Goal: Task Accomplishment & Management: Complete application form

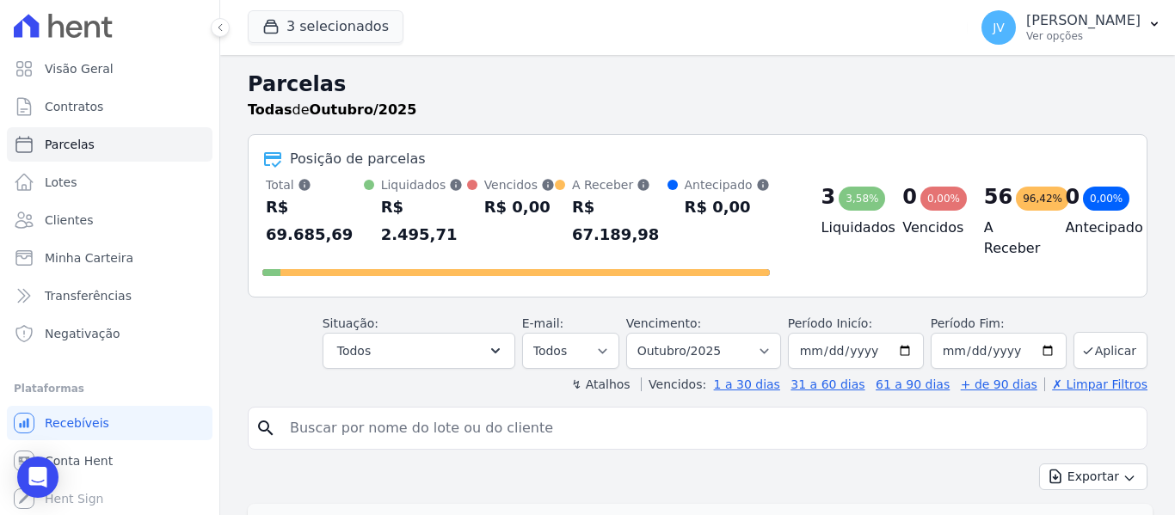
select select
click at [62, 255] on span "Minha Carteira" at bounding box center [89, 257] width 89 height 17
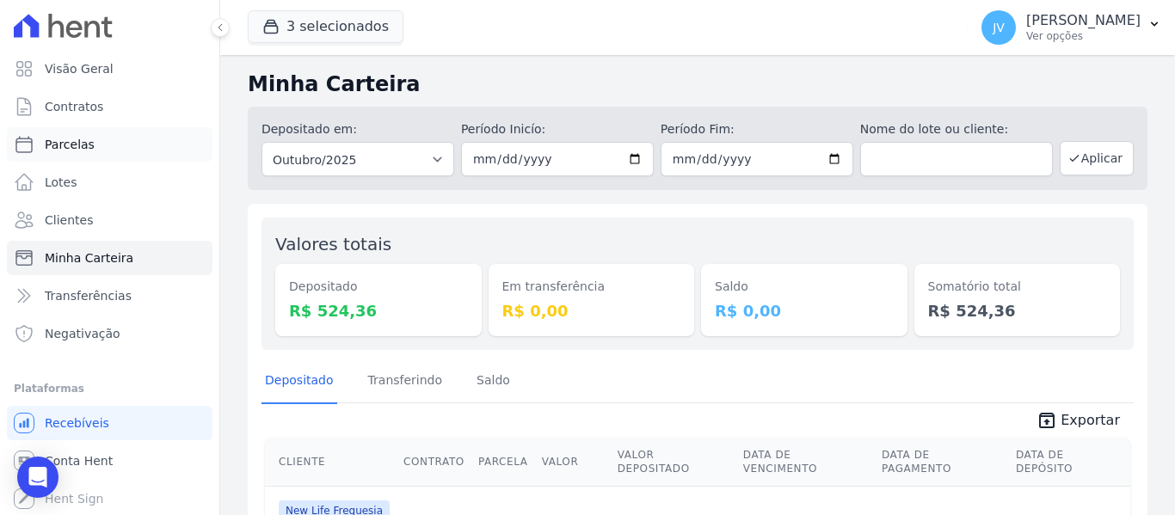
click at [82, 138] on span "Parcelas" at bounding box center [70, 144] width 50 height 17
select select
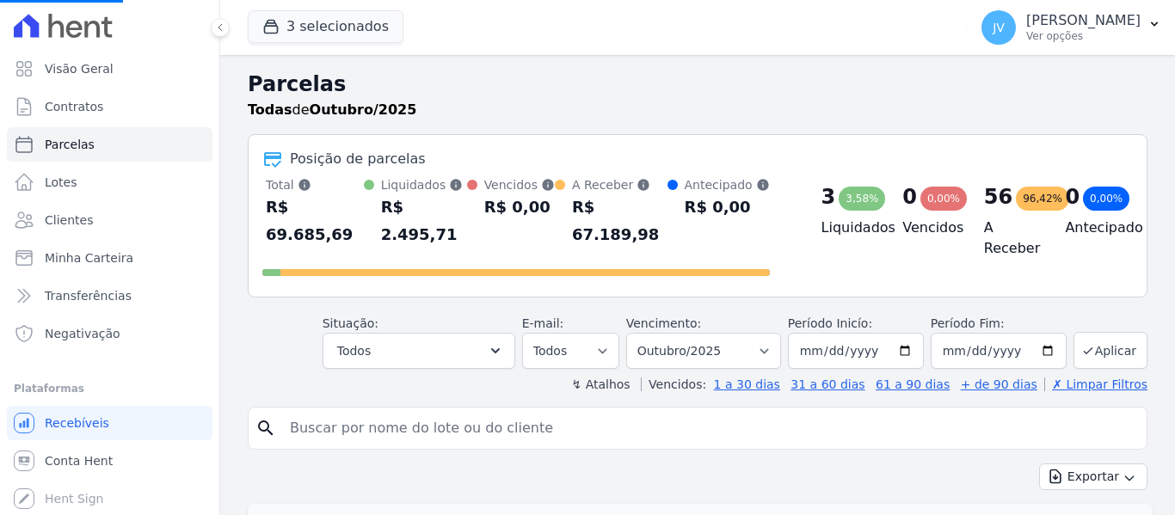
select select
click at [810, 243] on div "3 3,58% Liquidados" at bounding box center [849, 229] width 82 height 107
click at [93, 258] on span "Minha Carteira" at bounding box center [89, 257] width 89 height 17
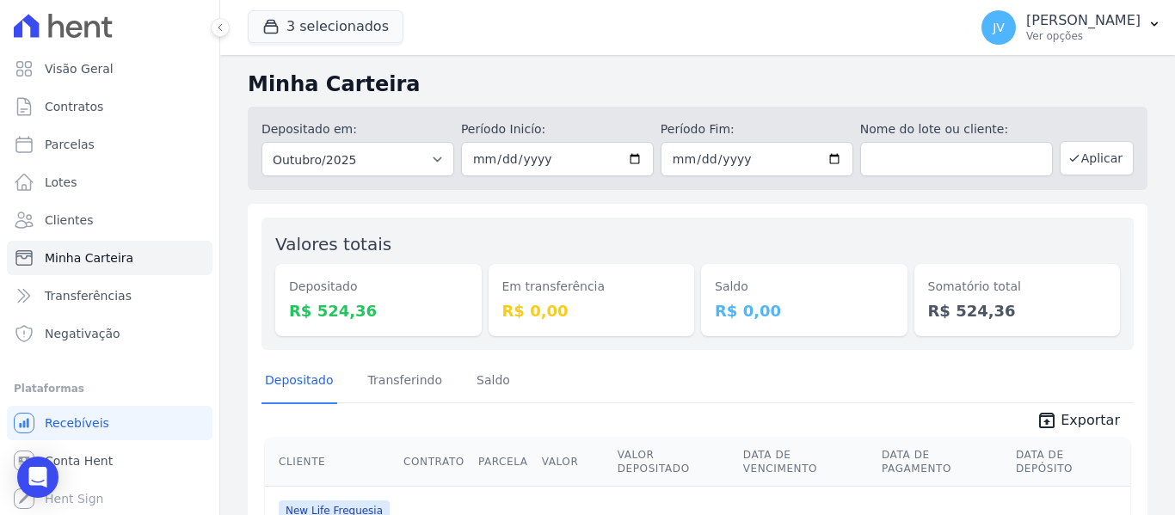
click at [621, 212] on div "Valores totais Depositado R$ 524,36 Em transferência R$ 0,00 Saldo R$ 0,00 Soma…" at bounding box center [698, 408] width 900 height 409
click at [615, 86] on h2 "Minha Carteira" at bounding box center [698, 84] width 900 height 31
click at [100, 138] on link "Parcelas" at bounding box center [110, 144] width 206 height 34
select select
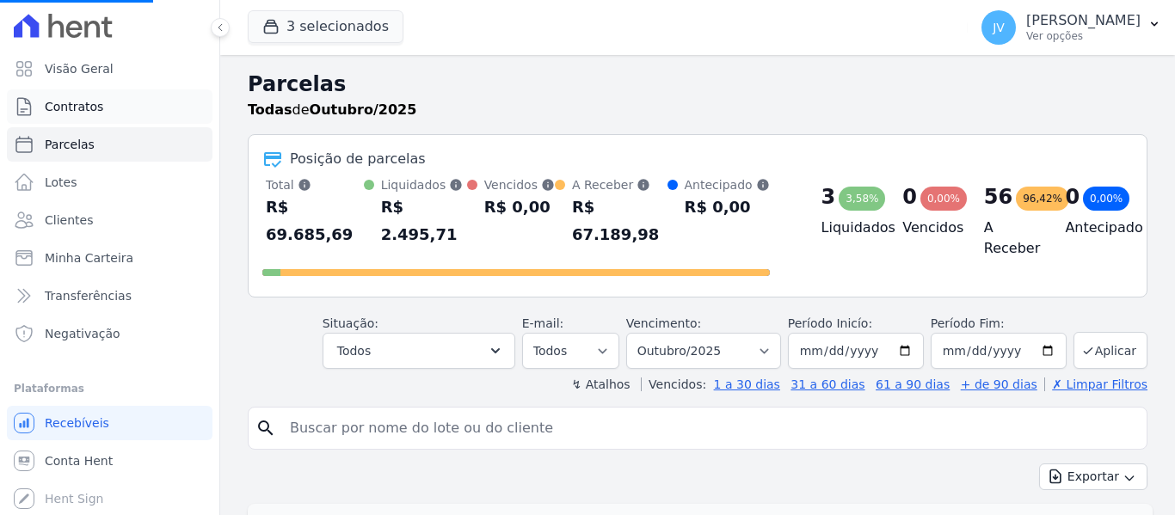
select select
click at [70, 94] on link "Contratos" at bounding box center [110, 106] width 206 height 34
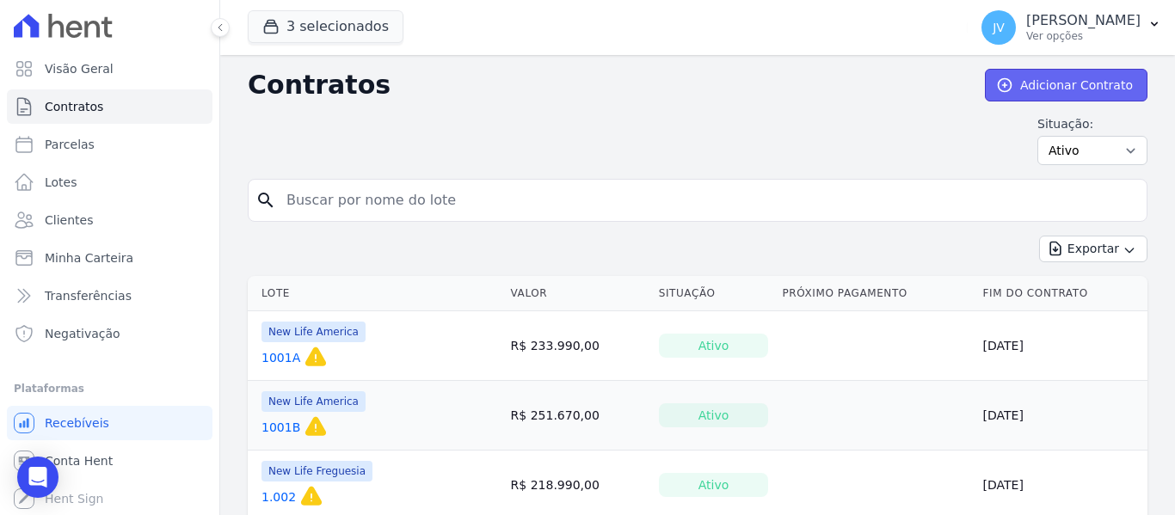
click at [1061, 86] on link "Adicionar Contrato" at bounding box center [1066, 85] width 163 height 33
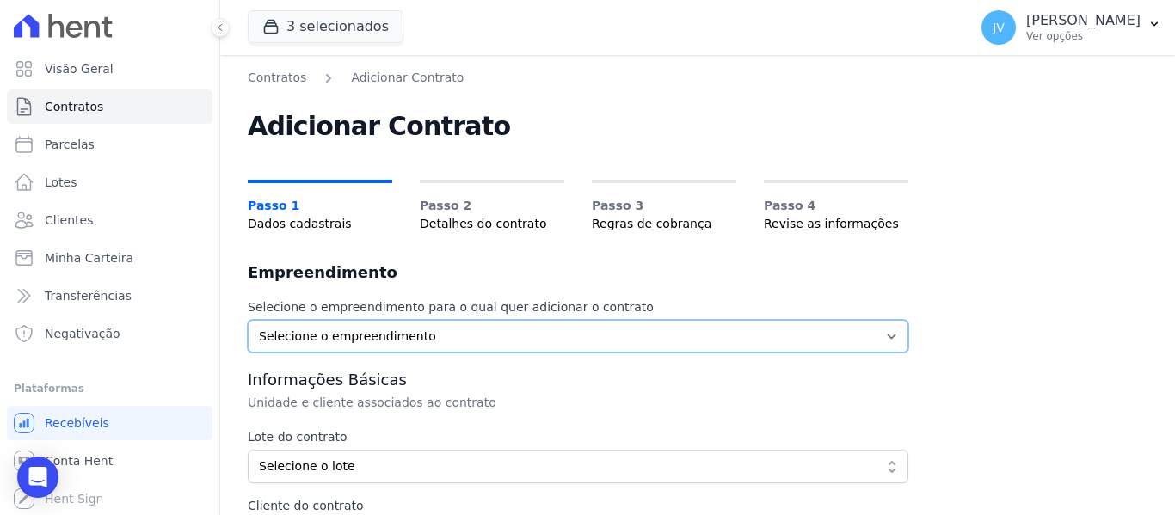
click at [397, 329] on select "Selecione o empreendimento New Life America New Life Freguesia Resid. Arapoty" at bounding box center [578, 336] width 661 height 33
select select "b505d7b4-b352-46e4-afd9-bab6b434ef82"
click at [248, 320] on select "Selecione o empreendimento New Life America New Life Freguesia Resid. Arapoty" at bounding box center [578, 336] width 661 height 33
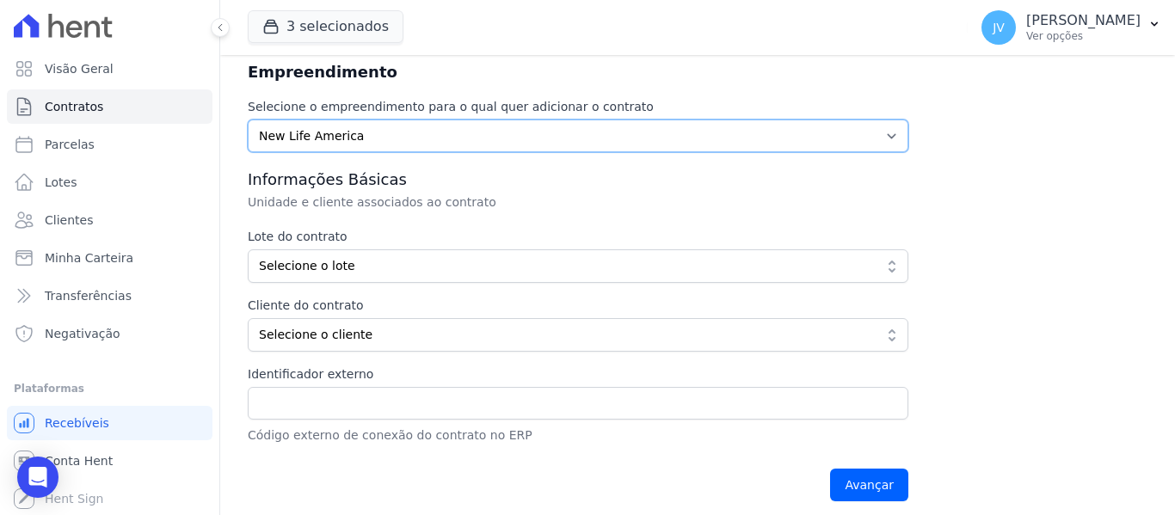
scroll to position [211, 0]
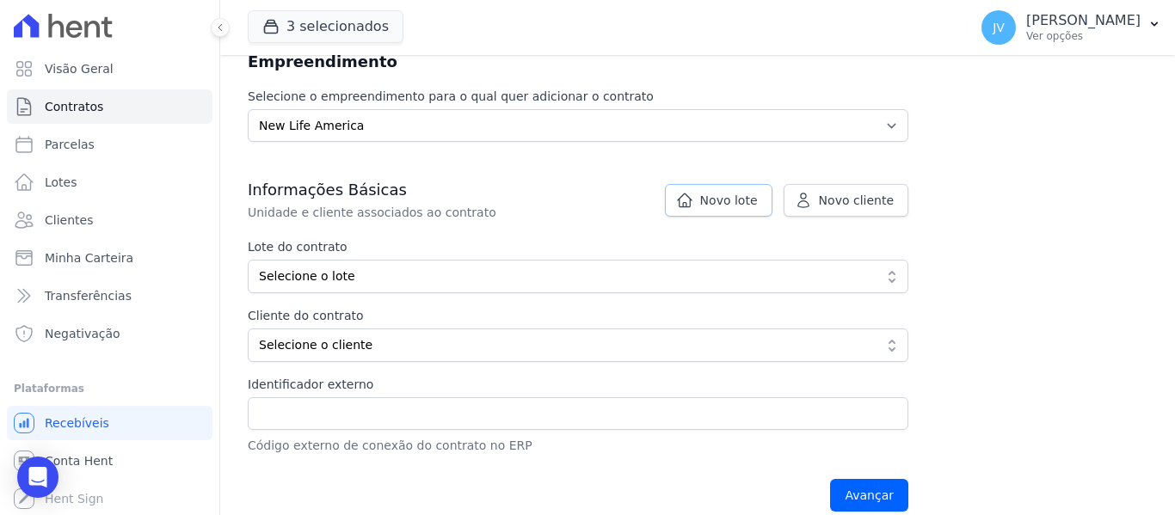
click at [738, 200] on span "Novo lote" at bounding box center [729, 200] width 58 height 17
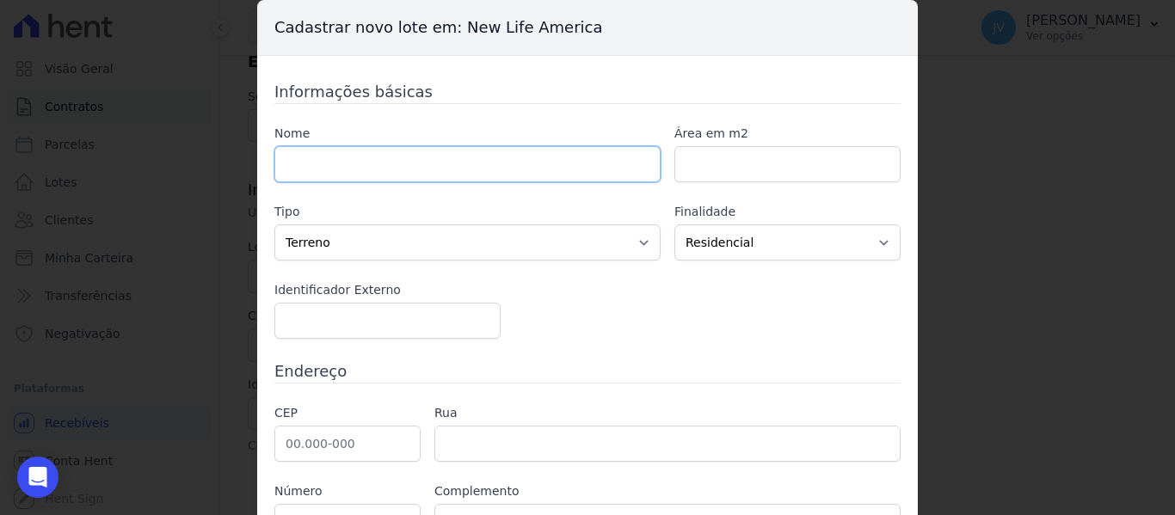
click at [373, 174] on input "text" at bounding box center [467, 164] width 386 height 36
type input "1004B"
type input "1004"
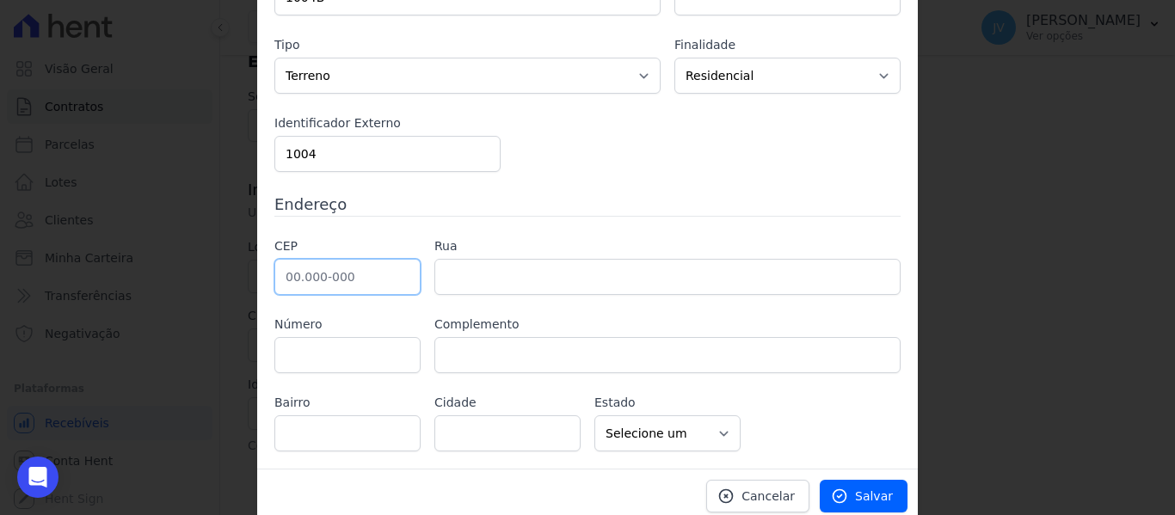
scroll to position [175, 0]
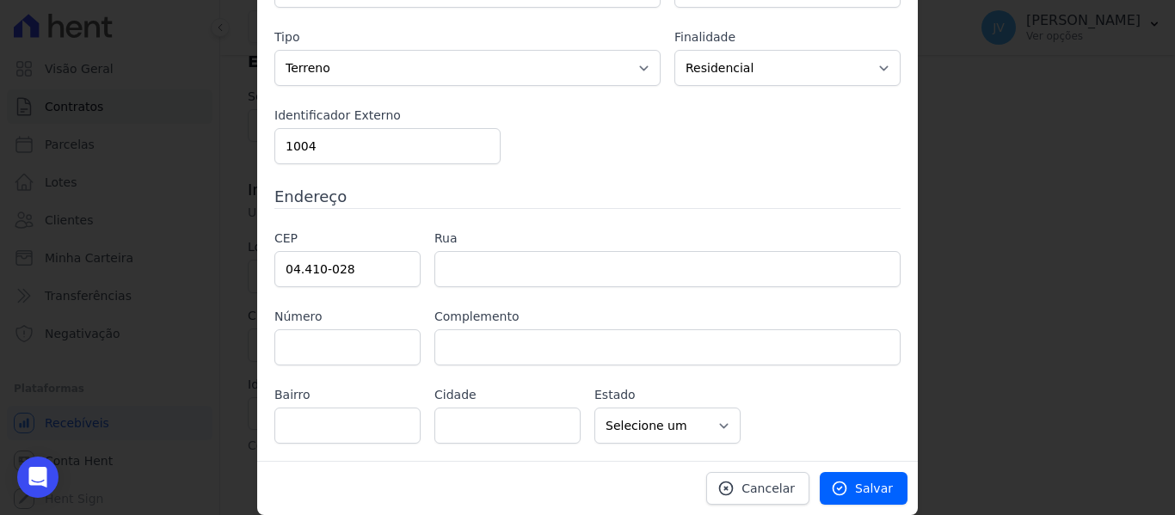
click at [462, 327] on div "Complemento" at bounding box center [667, 337] width 466 height 58
click at [452, 343] on input "text" at bounding box center [667, 347] width 466 height 36
click at [350, 347] on input "text" at bounding box center [347, 347] width 146 height 36
click at [378, 273] on input "04.410-028" at bounding box center [347, 269] width 146 height 36
click at [373, 126] on div "Identificador Externo 1004" at bounding box center [387, 136] width 226 height 58
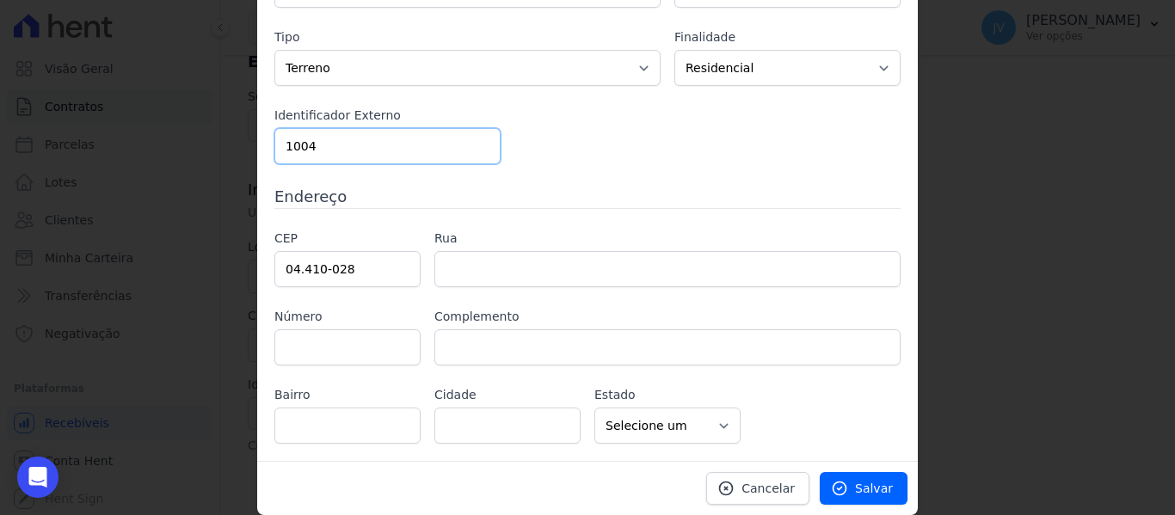
click at [366, 140] on input "1004" at bounding box center [387, 146] width 226 height 36
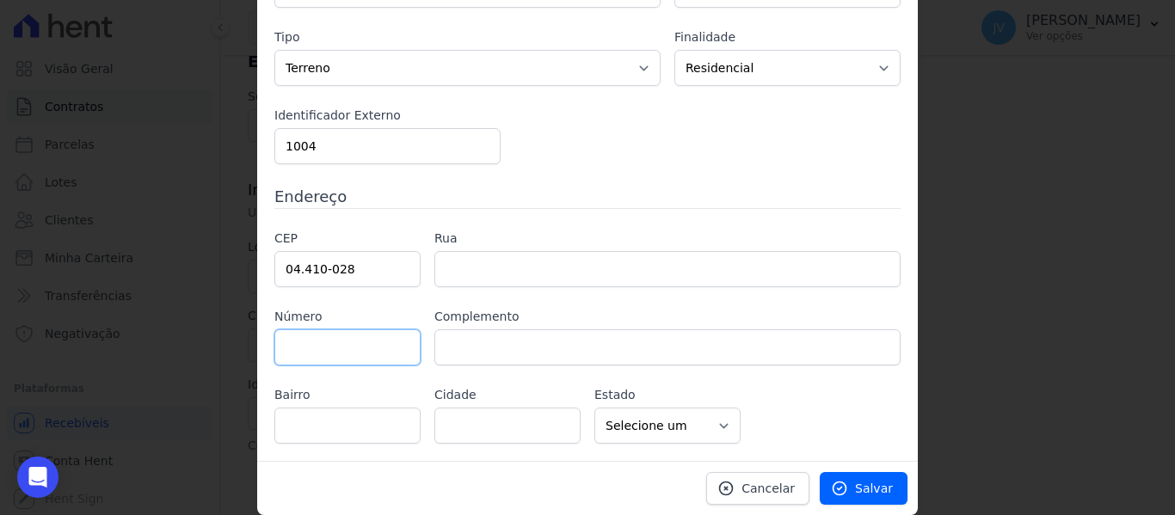
click at [326, 362] on input "text" at bounding box center [347, 347] width 146 height 36
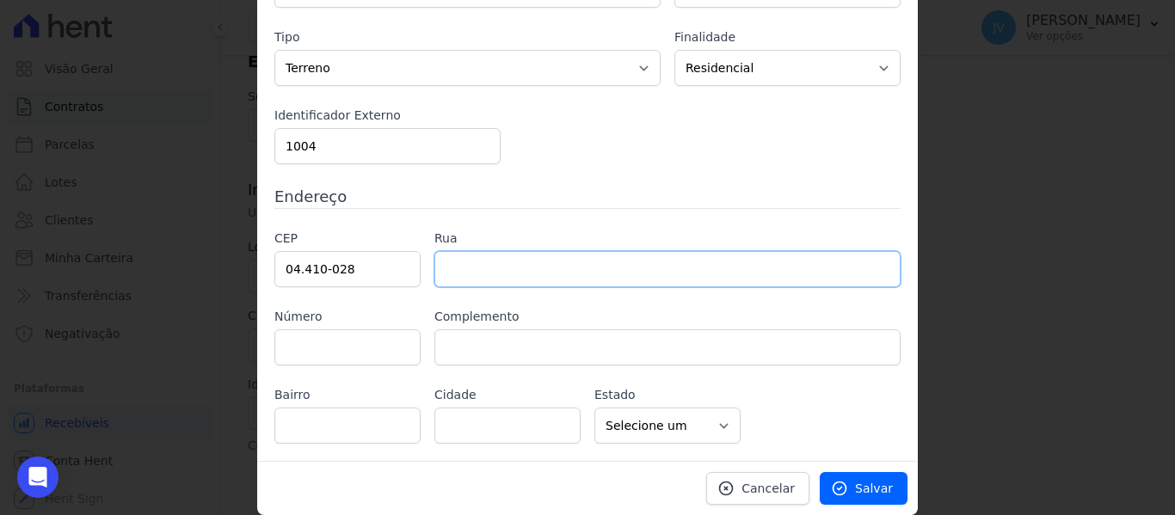
click at [444, 278] on input "text" at bounding box center [667, 269] width 466 height 36
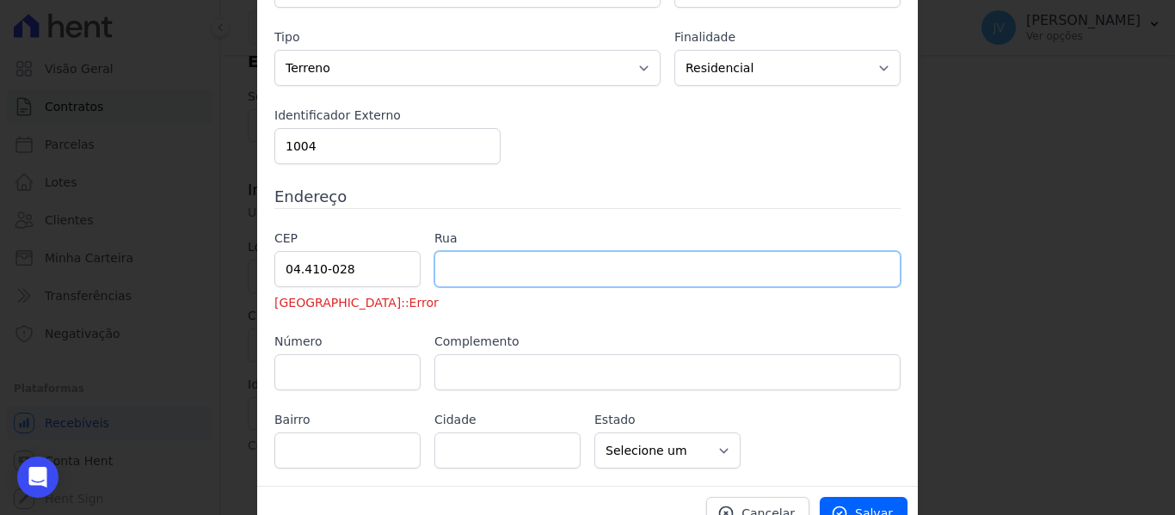
click at [446, 277] on input "text" at bounding box center [667, 269] width 466 height 36
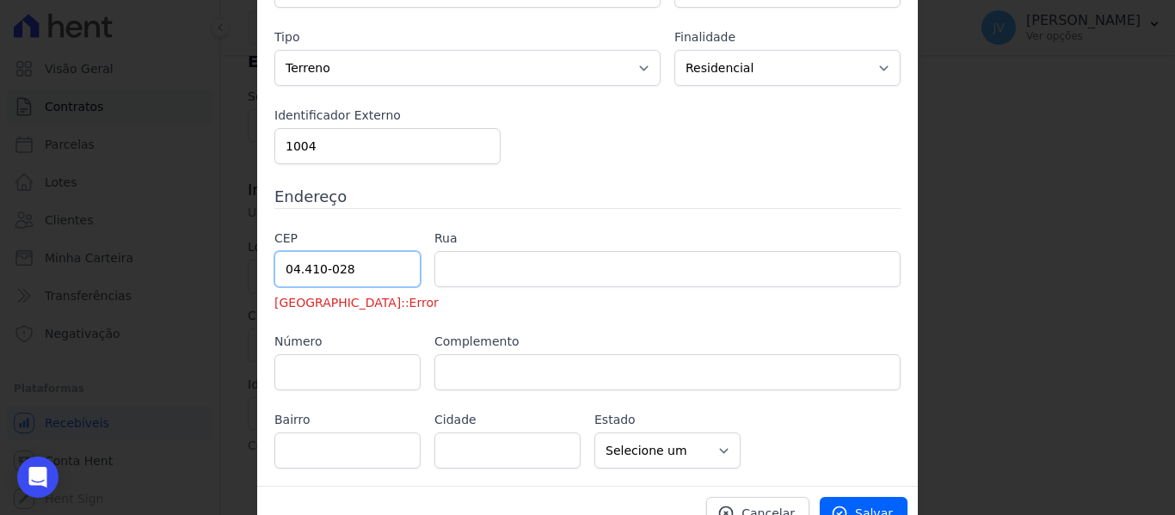
click at [342, 269] on input "04.410-028" at bounding box center [347, 269] width 146 height 36
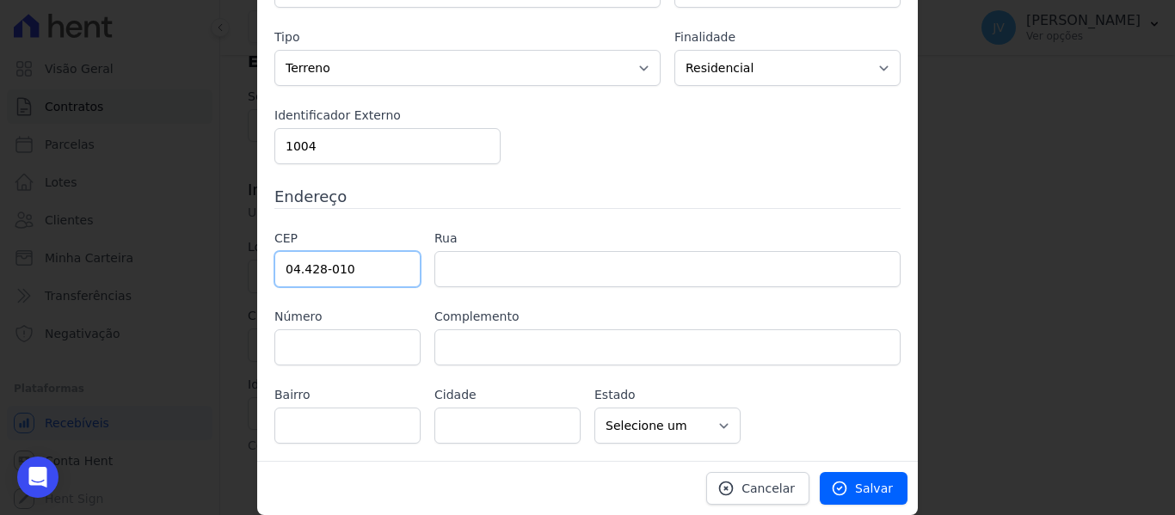
type input "04.428-010"
type input "Avenida Yervant Kissajikian"
type input "Americanópolis"
type input "São Paulo"
select select "SP"
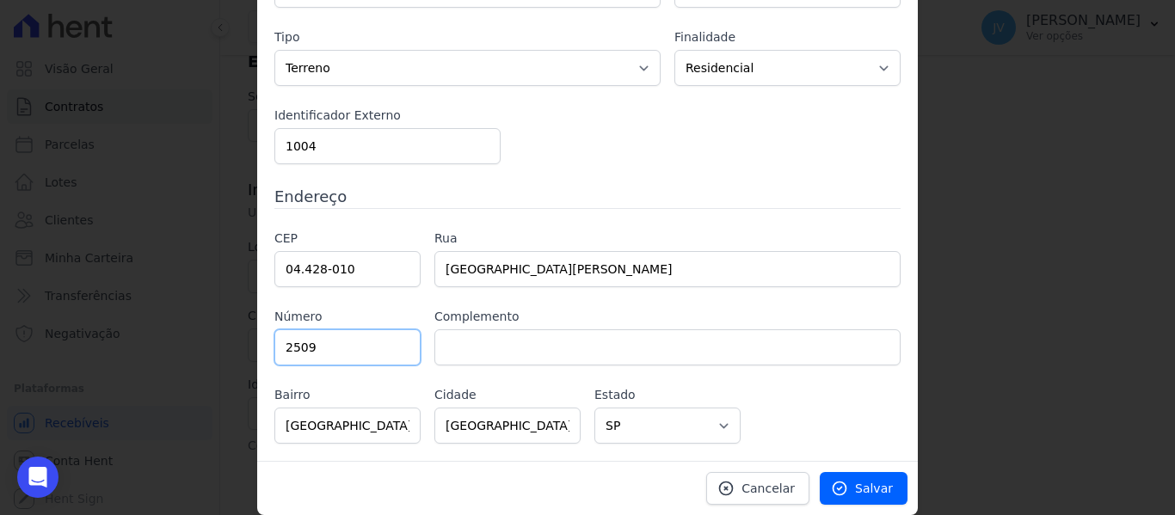
type input "2509"
click at [871, 487] on span "Salvar" at bounding box center [874, 488] width 38 height 17
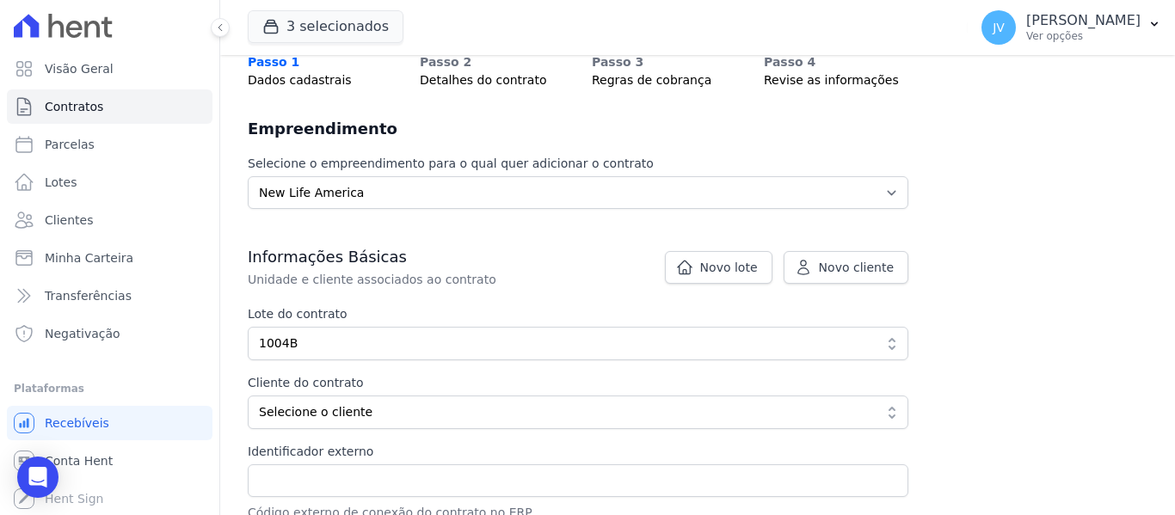
scroll to position [125, 0]
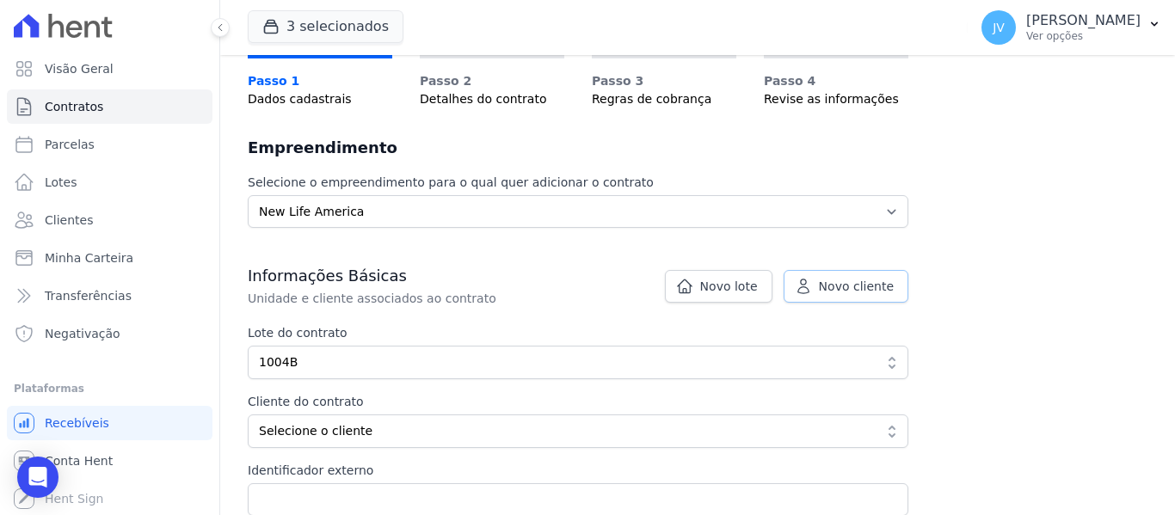
click at [872, 276] on link "Novo cliente" at bounding box center [846, 286] width 125 height 33
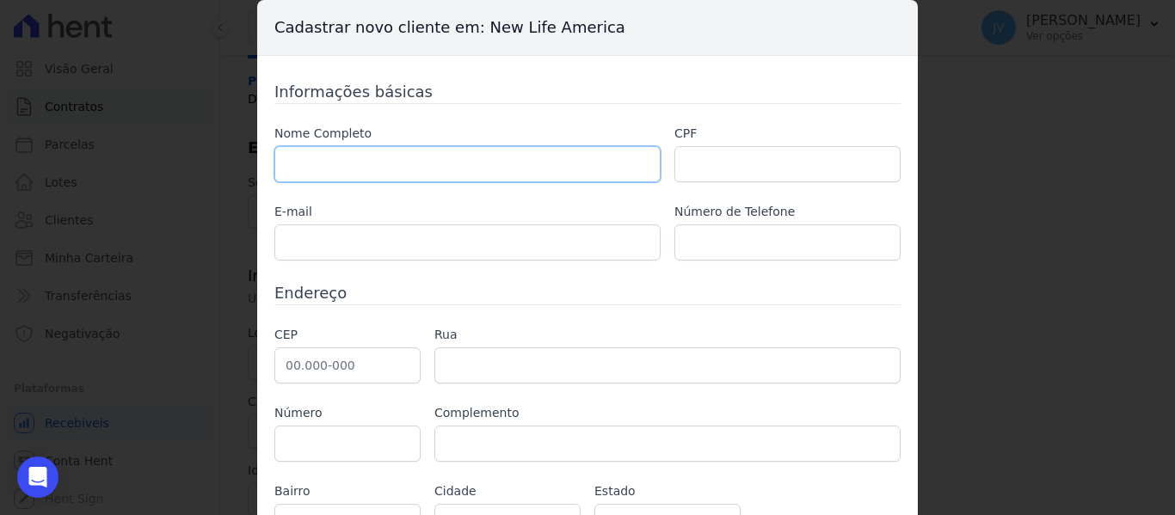
click at [378, 157] on input "text" at bounding box center [467, 164] width 386 height 36
type input "f"
type input "[PERSON_NAME] [PERSON_NAME]"
click at [713, 157] on input "text" at bounding box center [787, 164] width 226 height 36
type input "875.296.293-87"
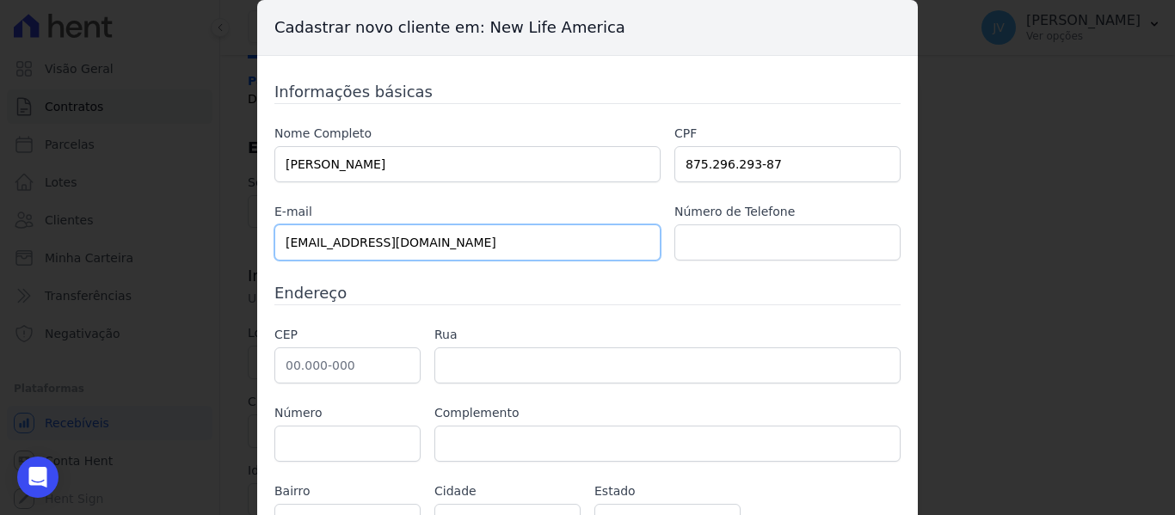
type input "[EMAIL_ADDRESS][DOMAIN_NAME]"
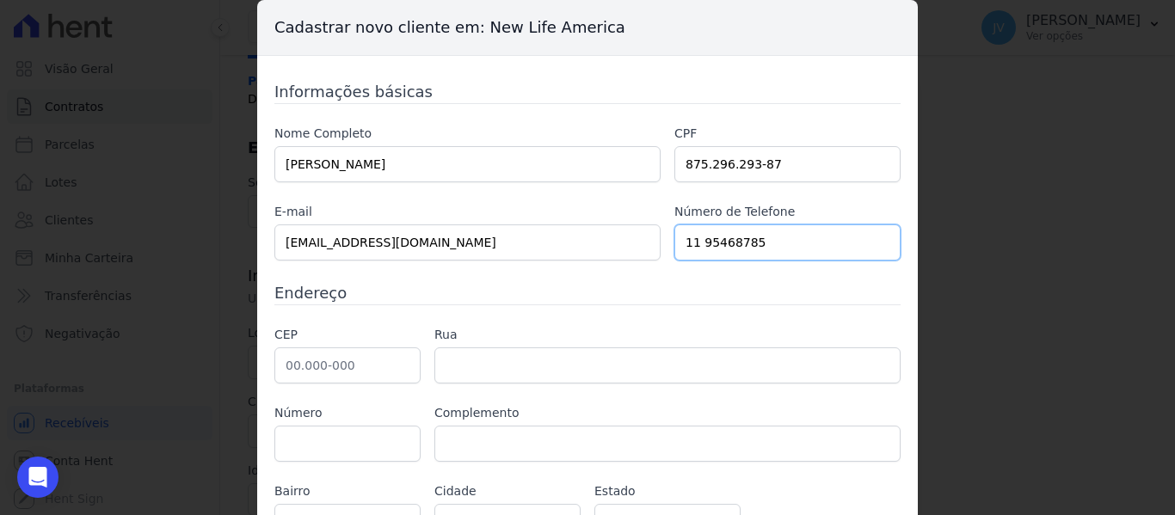
type input "11 95468785"
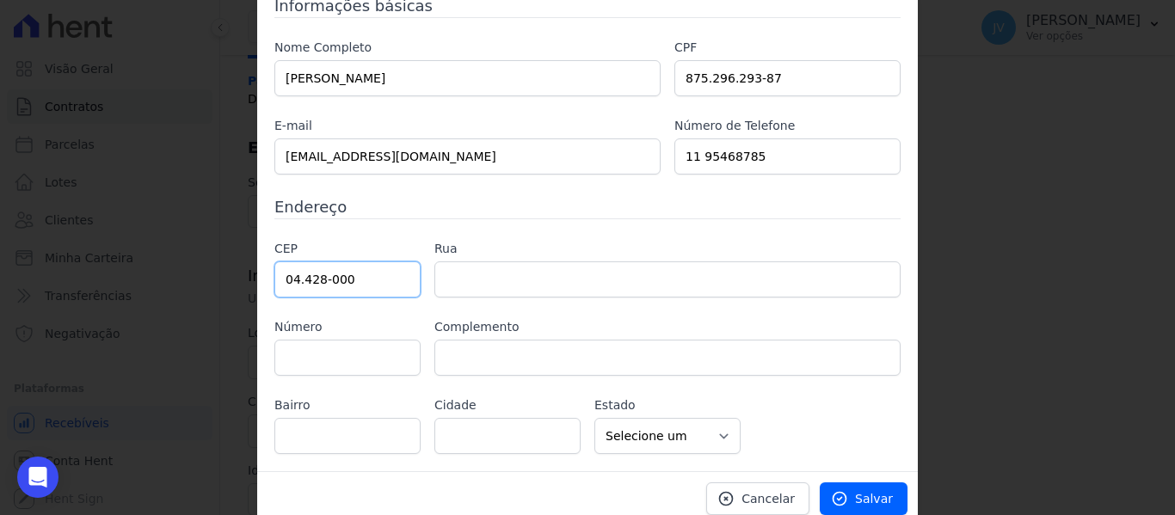
type input "04.428-000"
type input "Avenida Yervant Kissajikian"
type input "Vila Joaniza"
type input "São Paulo"
select select "SP"
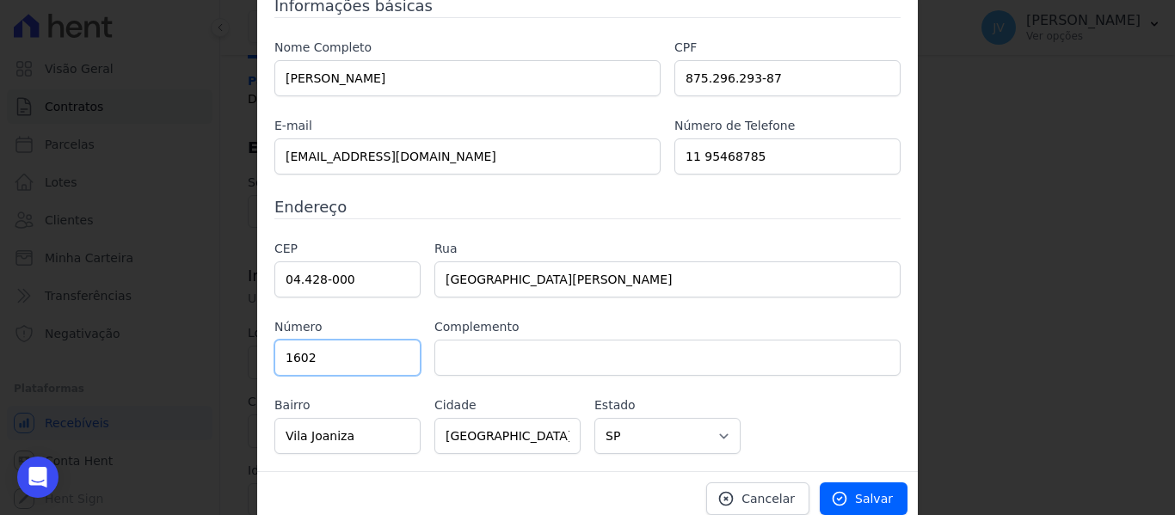
type input "1602"
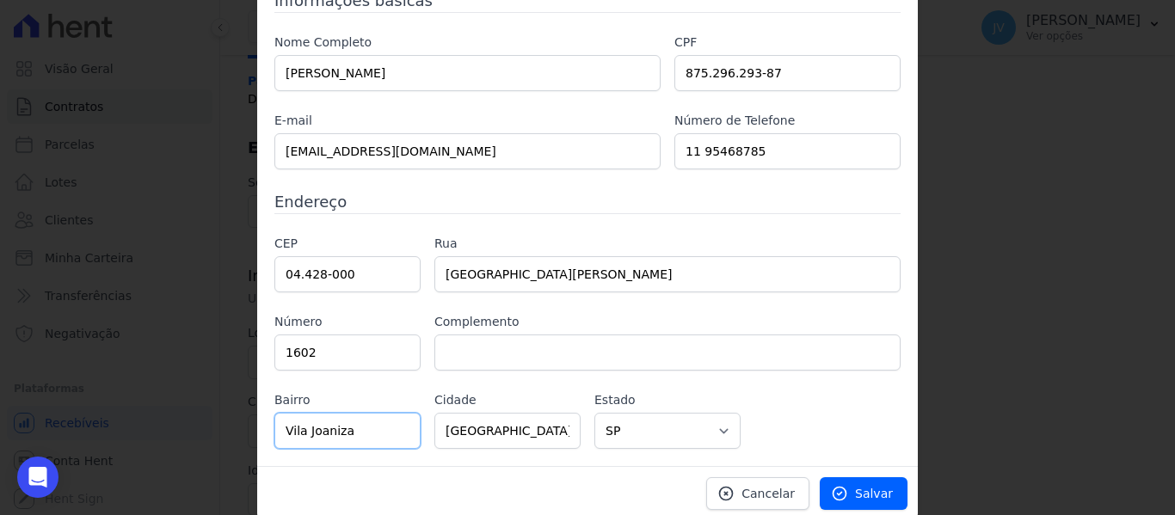
scroll to position [96, 0]
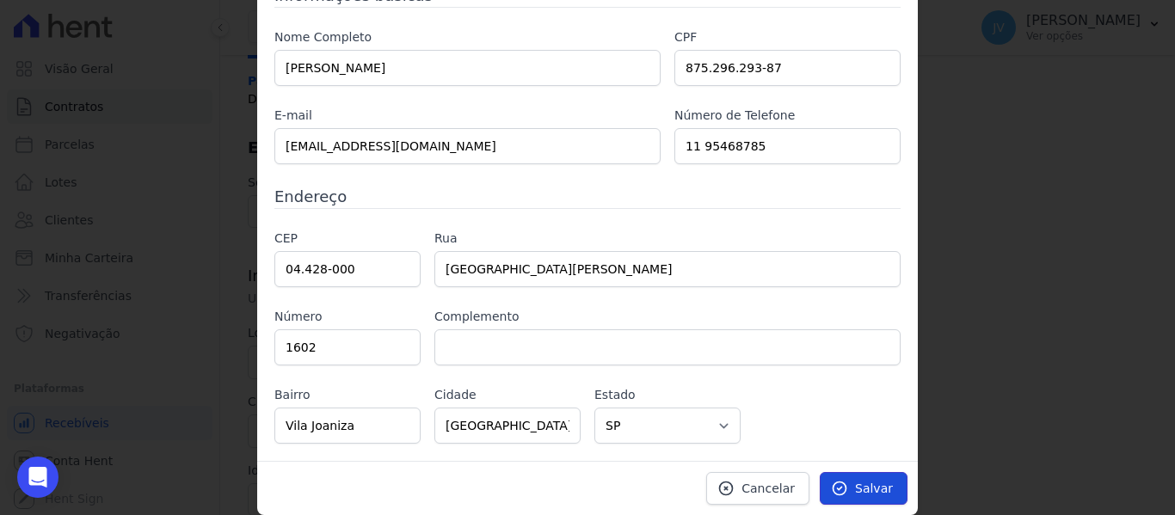
click at [868, 494] on span "Salvar" at bounding box center [874, 488] width 38 height 17
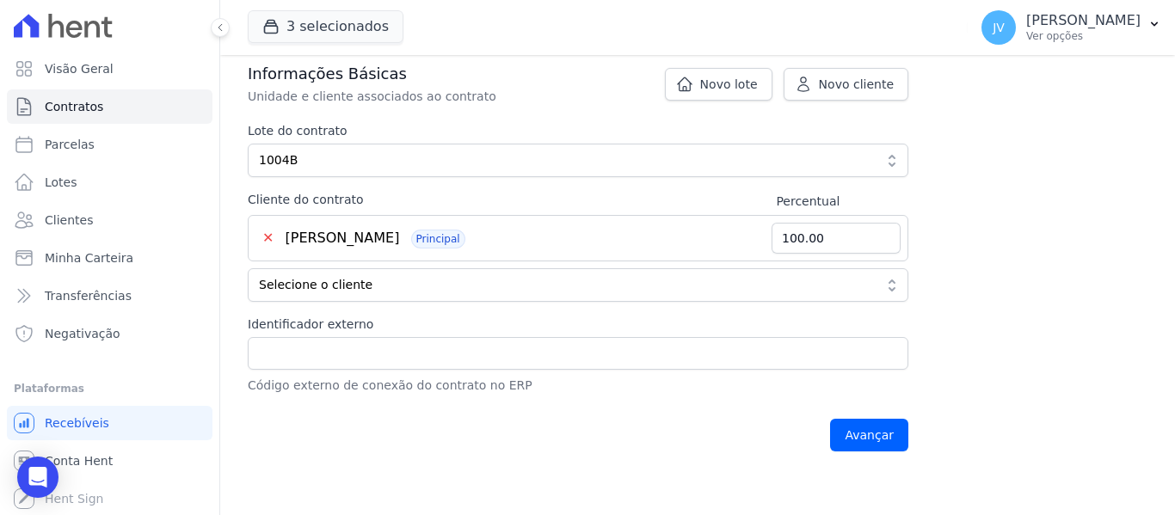
scroll to position [297, 0]
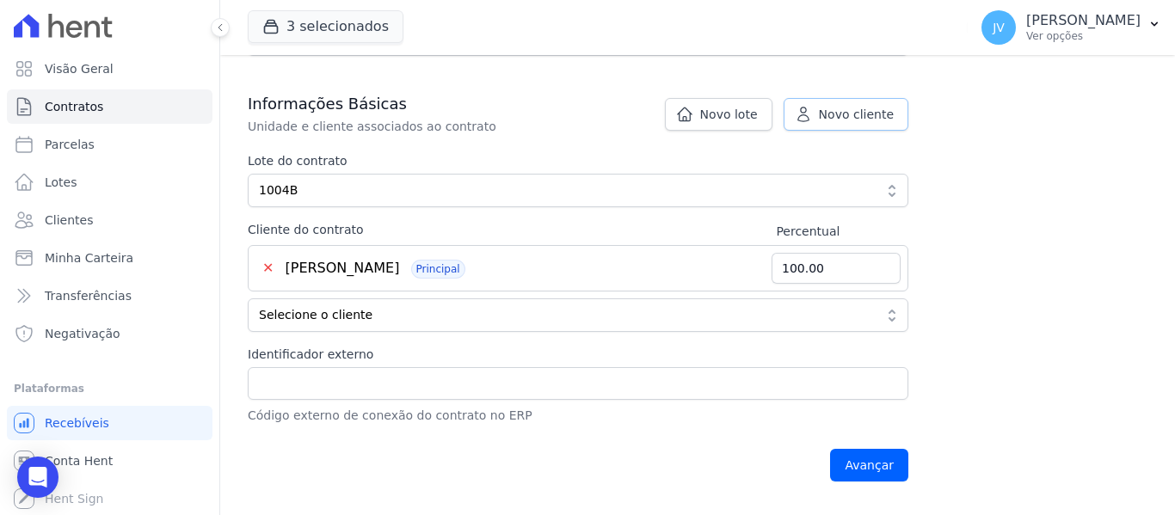
click at [864, 113] on span "Novo cliente" at bounding box center [856, 114] width 75 height 17
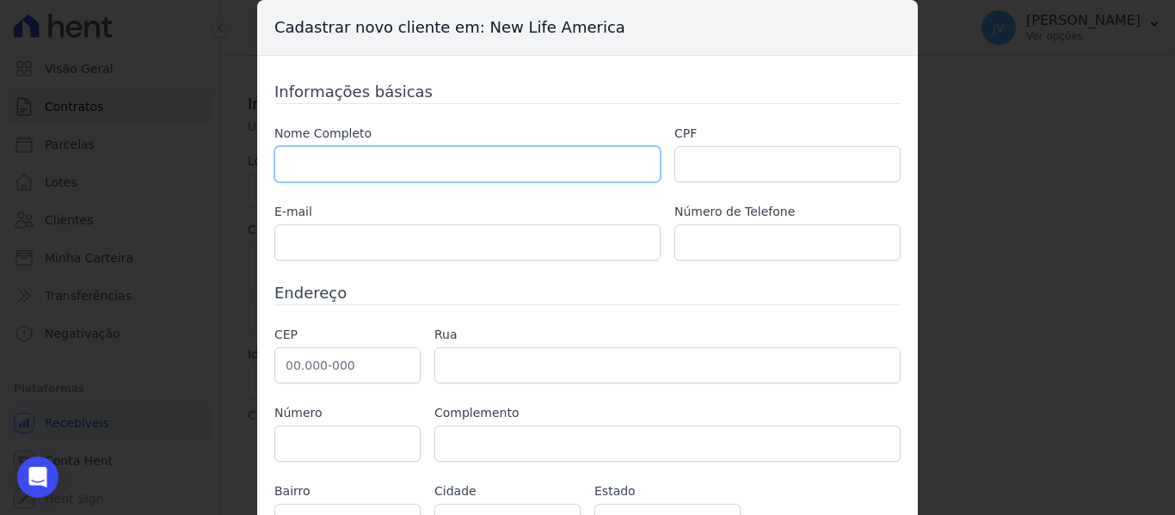
click at [364, 153] on input "text" at bounding box center [467, 164] width 386 height 36
type input "A"
type input "MARIA SONIA DE SOUSA"
type input "266.089.668-22"
type input "04.428-000"
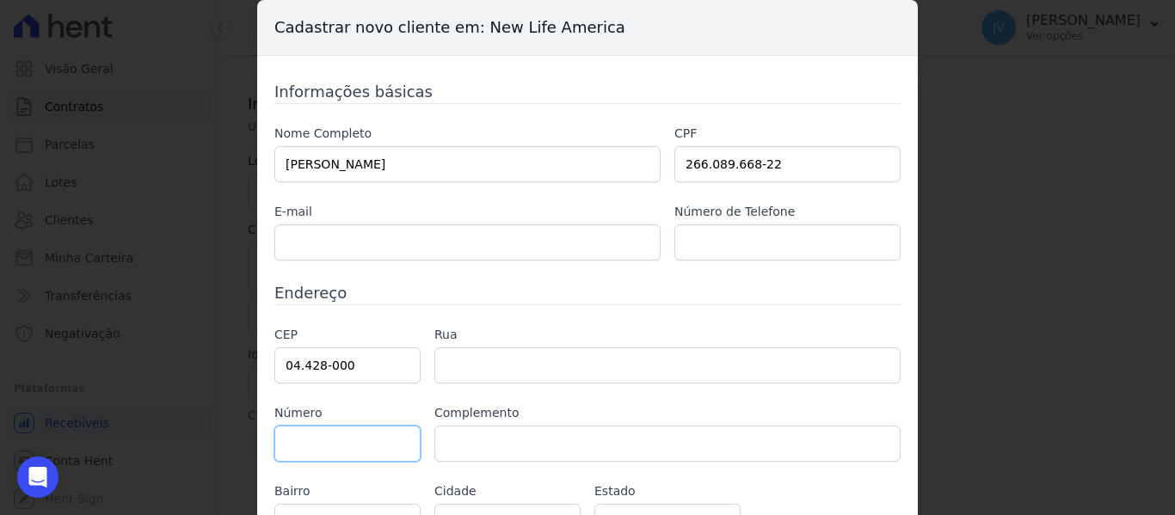
type input "Avenida Yervant Kissajikian"
type input "Vila Joaniza"
type input "São Paulo"
select select "SP"
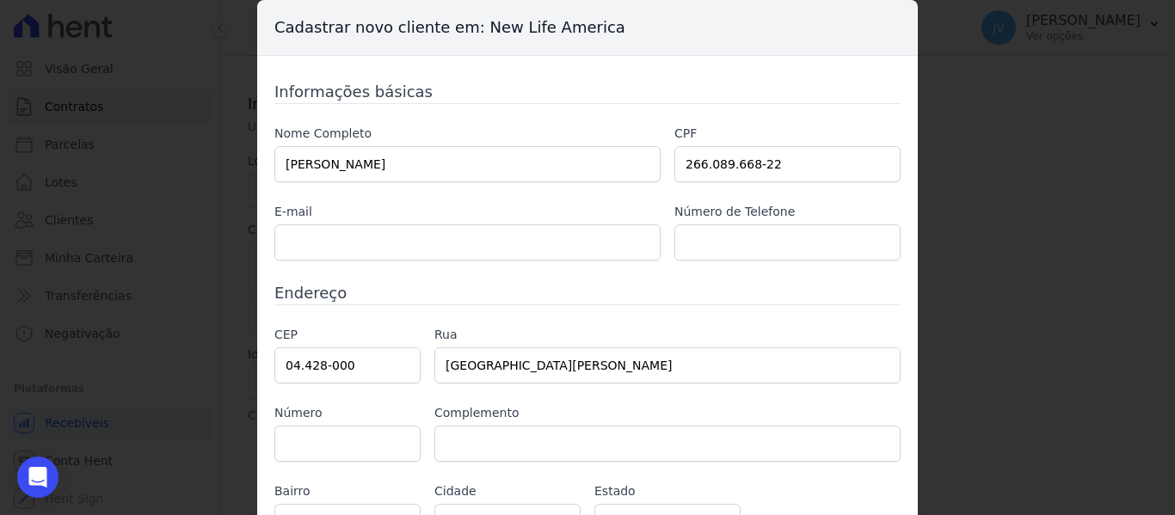
click at [266, 454] on div "Informações básicas Nome Completo MARIA SONIA DE SOUSA CPF 266.089.668-22 E-mai…" at bounding box center [587, 306] width 661 height 501
click at [298, 447] on input "text" at bounding box center [347, 444] width 146 height 36
type input "1602"
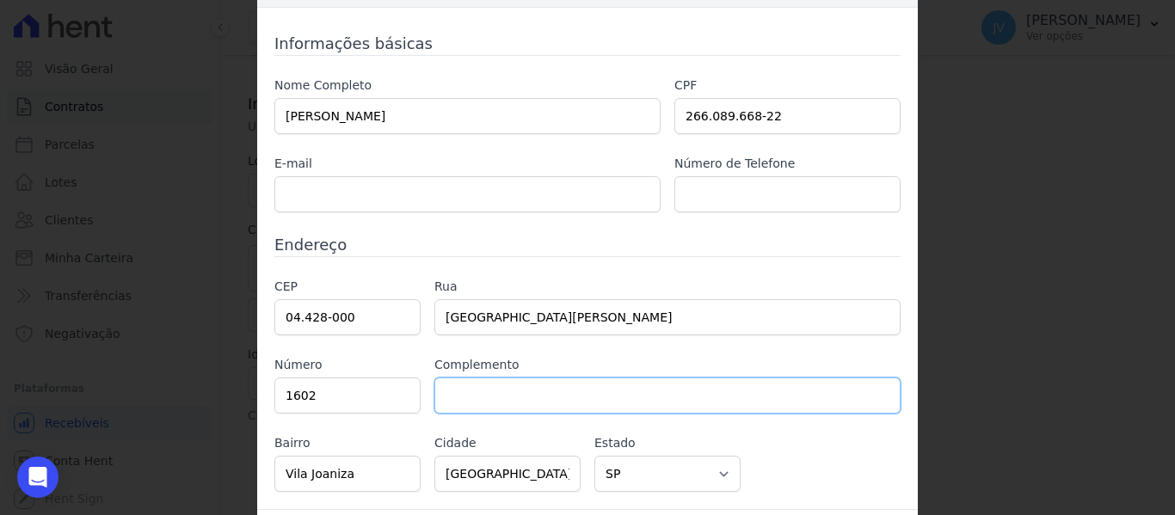
scroll to position [96, 0]
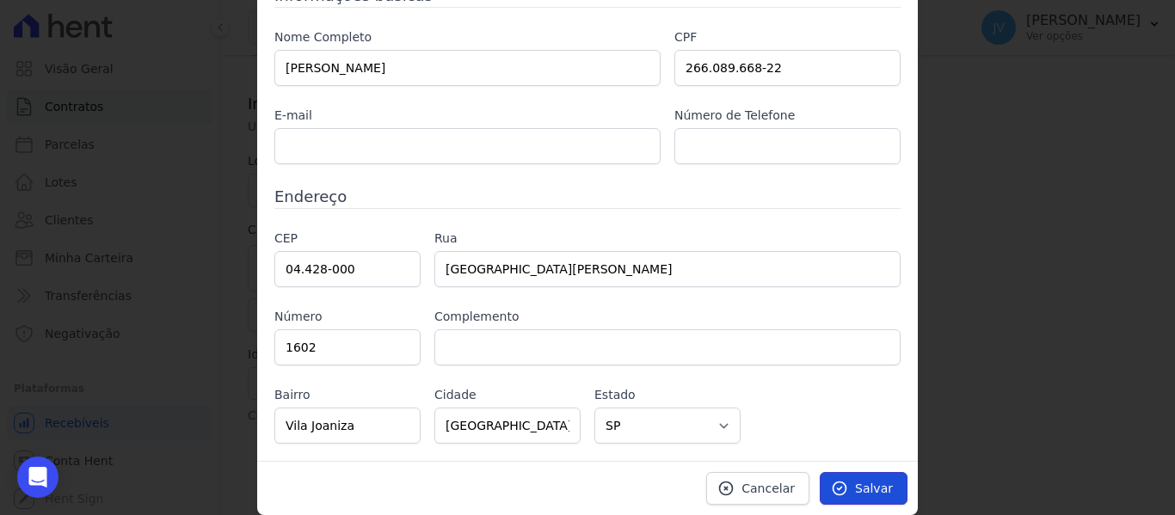
click at [837, 484] on icon at bounding box center [839, 488] width 17 height 17
type input "50.00"
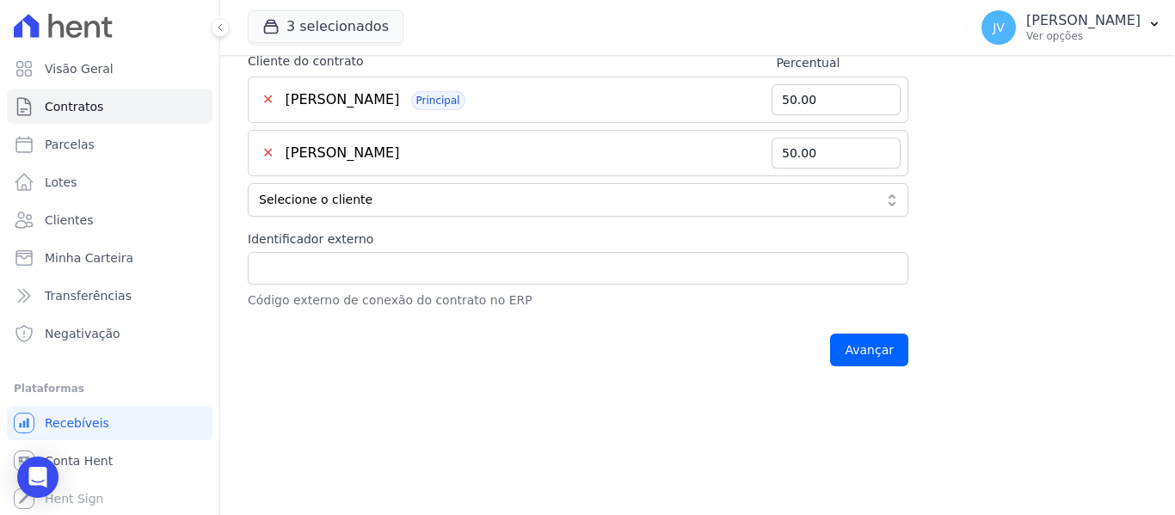
scroll to position [469, 0]
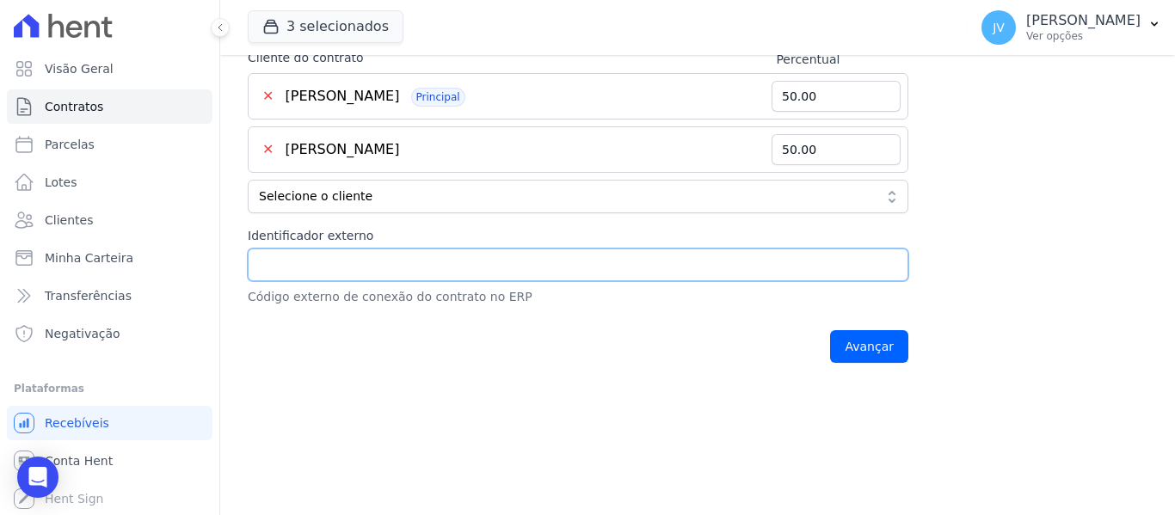
click at [709, 261] on input "Identificador externo" at bounding box center [578, 265] width 661 height 33
type input "1004B"
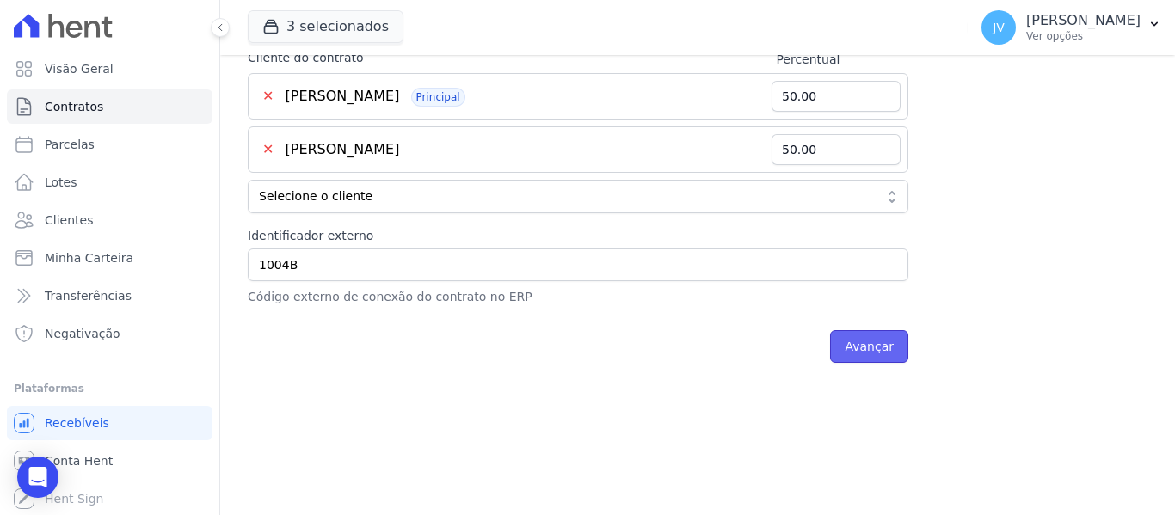
click at [864, 352] on input "Avançar" at bounding box center [869, 346] width 78 height 33
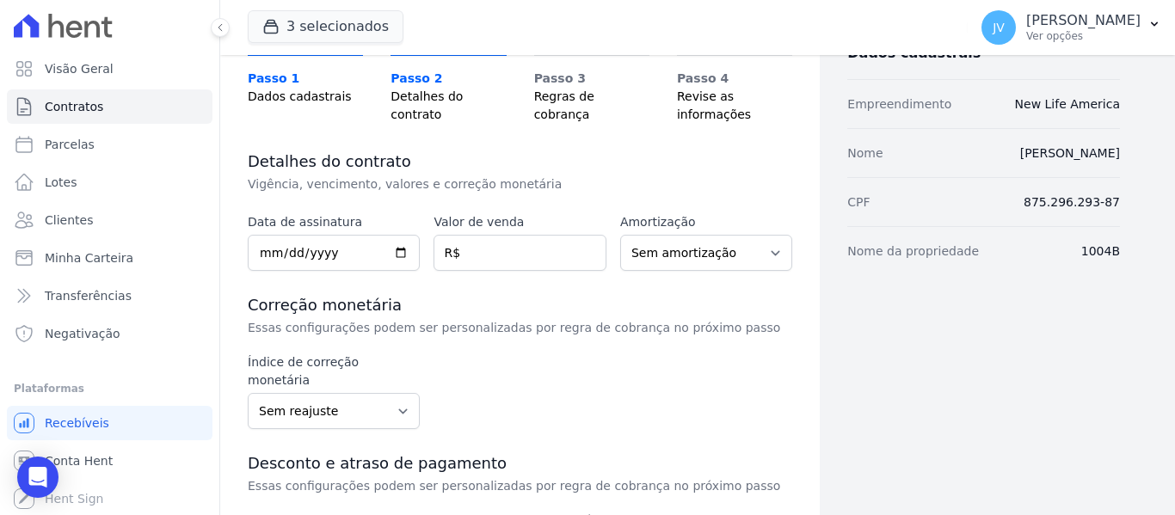
scroll to position [172, 0]
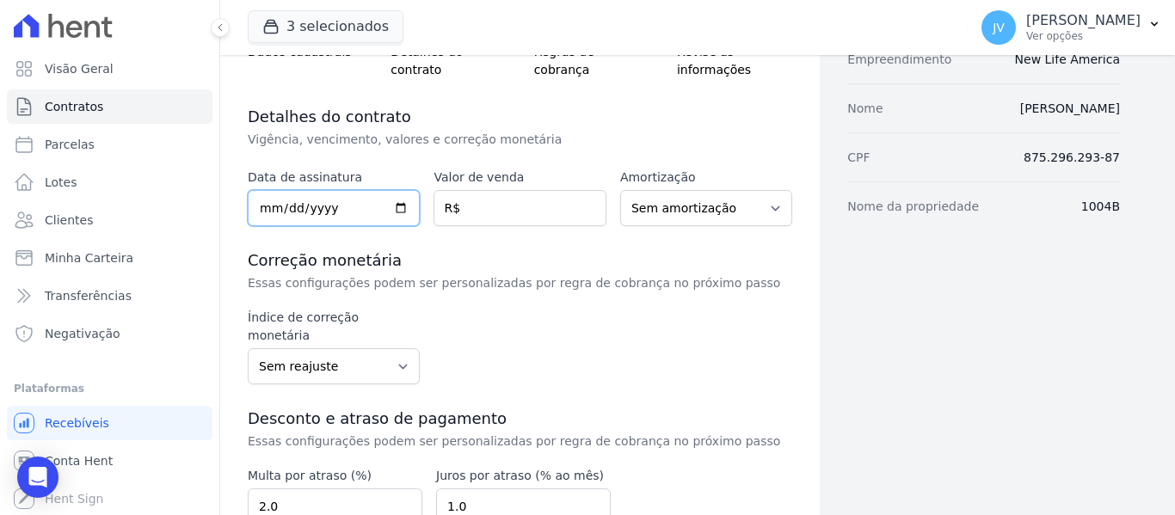
click at [272, 210] on input "date" at bounding box center [334, 208] width 172 height 36
type input "0220-10-02"
type input "[DATE]"
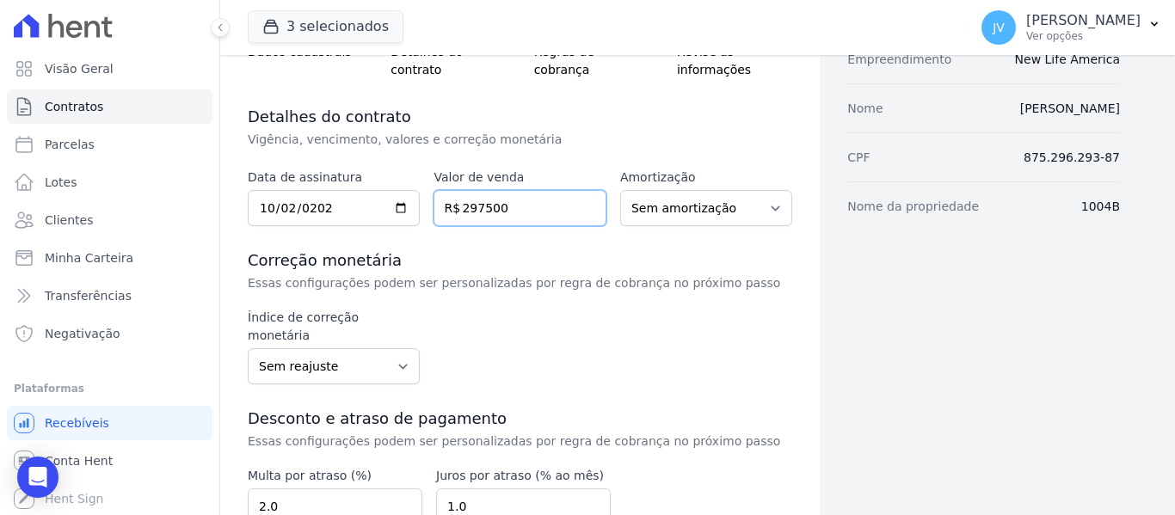
type input "297500"
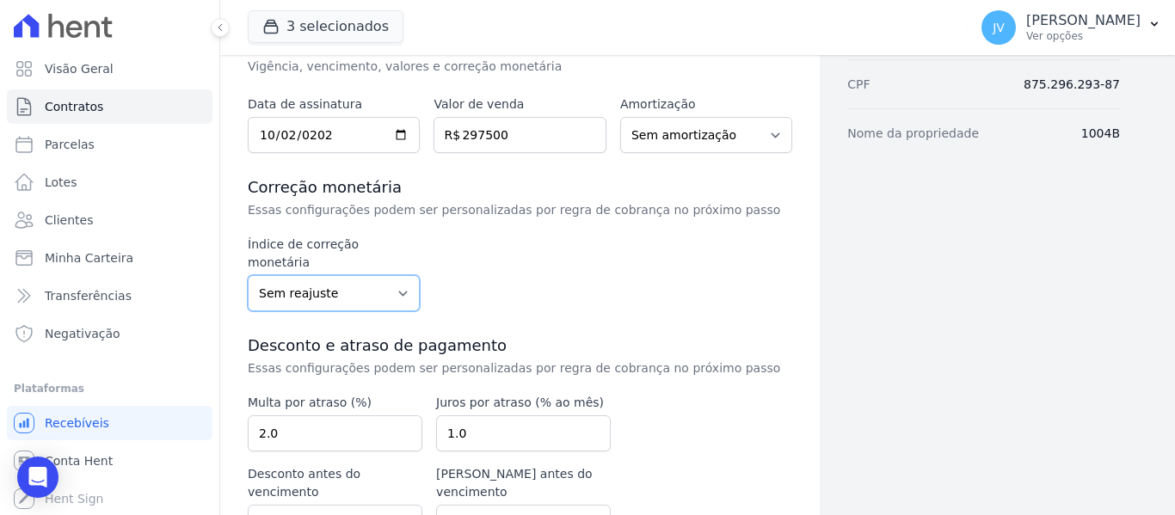
scroll to position [316, 0]
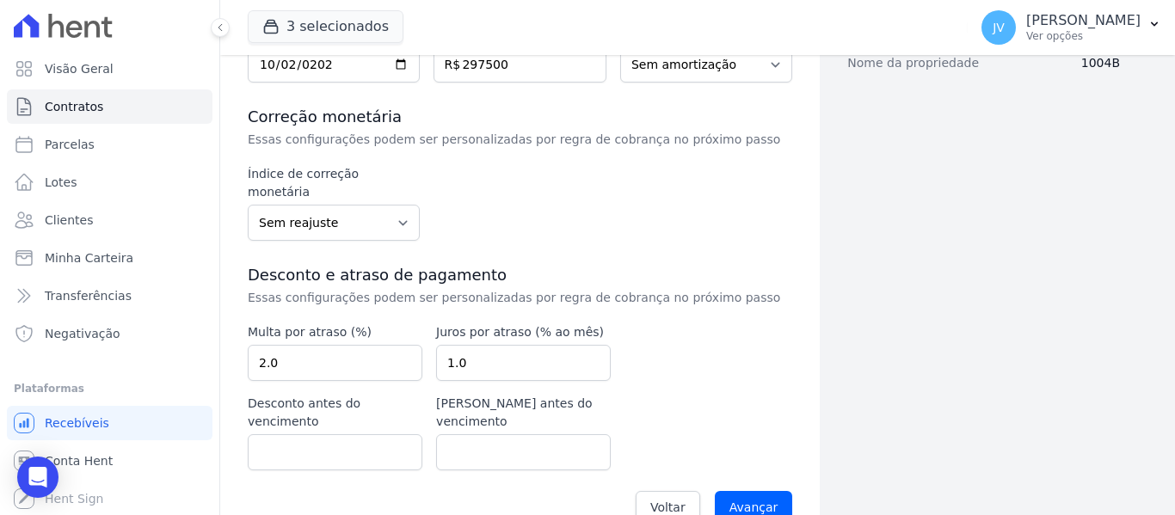
click at [747, 481] on div "Voltar Avançar" at bounding box center [520, 507] width 544 height 53
click at [752, 491] on input "Avançar" at bounding box center [754, 507] width 78 height 33
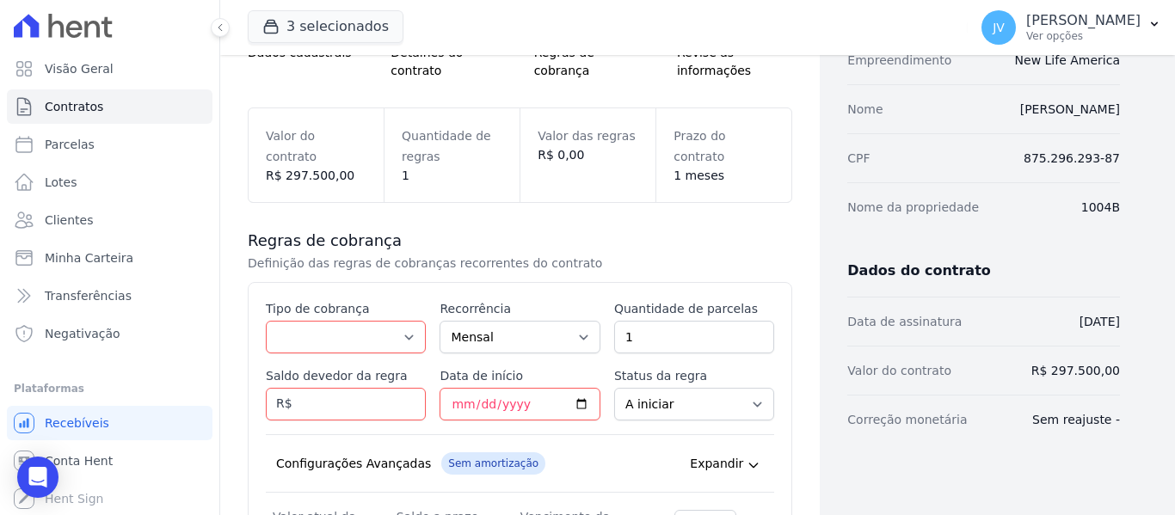
scroll to position [172, 0]
click at [373, 340] on select "Parcela Normal Entrada Sinal Intercalada Chaves Pré-chaves Pós-chaves Impostos …" at bounding box center [346, 336] width 160 height 33
select select "deposit"
click at [266, 320] on select "Parcela Normal Entrada Sinal Intercalada Chaves Pré-chaves Pós-chaves Impostos …" at bounding box center [346, 336] width 160 height 33
click at [528, 347] on select "Mensal Bimestral Trimestral Semestral Anual" at bounding box center [520, 336] width 160 height 33
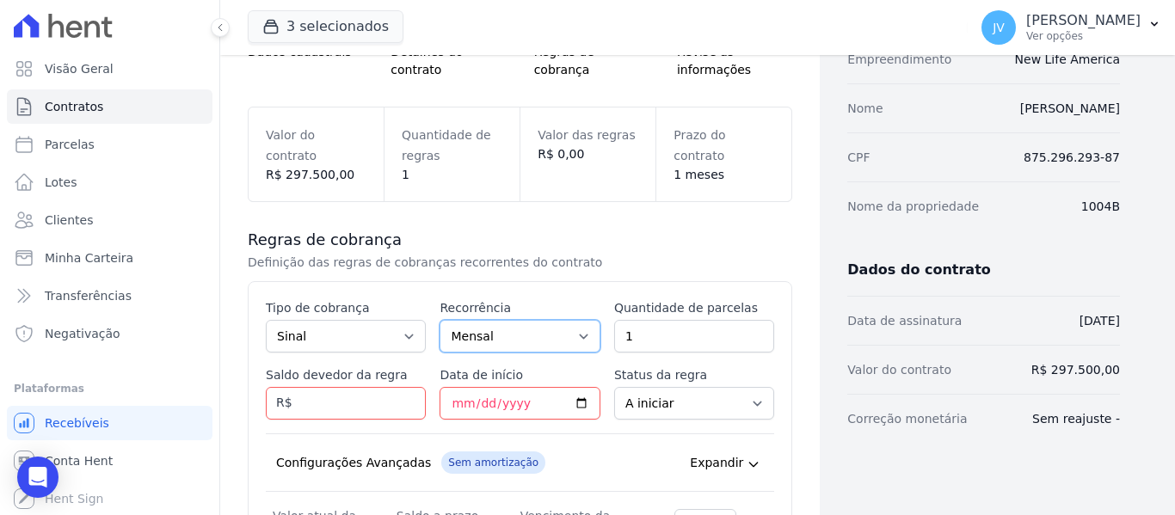
click at [528, 347] on select "Mensal Bimestral Trimestral Semestral Anual" at bounding box center [520, 336] width 160 height 33
click at [378, 410] on input "Saldo devedor da regra" at bounding box center [346, 403] width 160 height 33
type input "64000"
type input "2025-10-09"
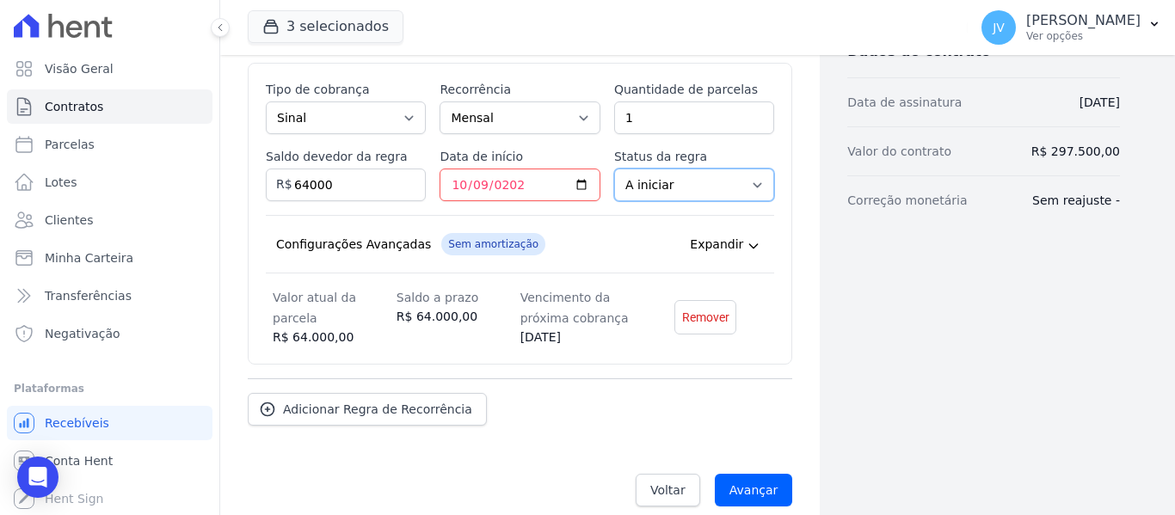
scroll to position [409, 0]
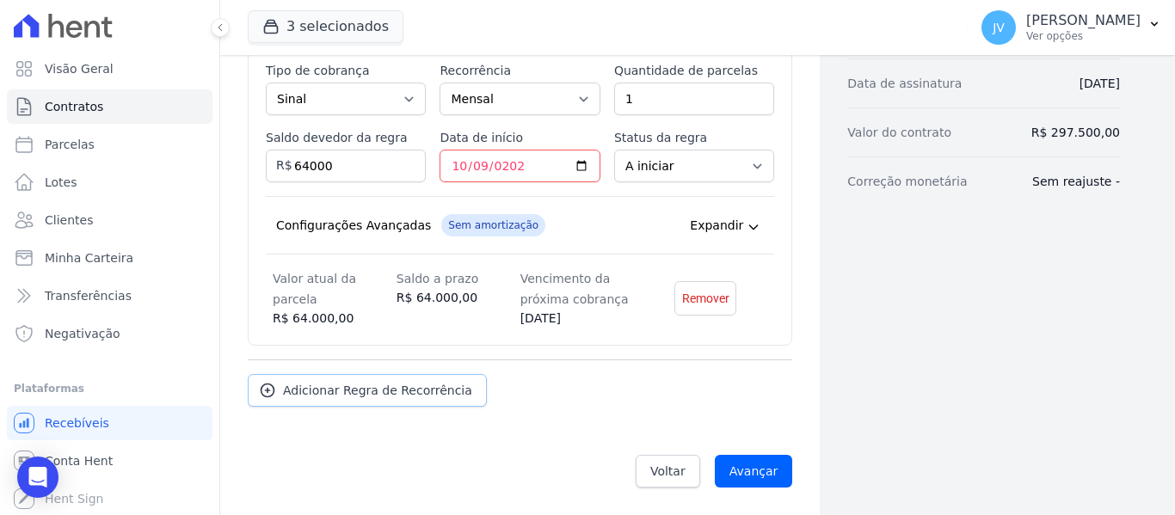
click at [449, 395] on span "Adicionar Regra de Recorrência" at bounding box center [377, 390] width 189 height 17
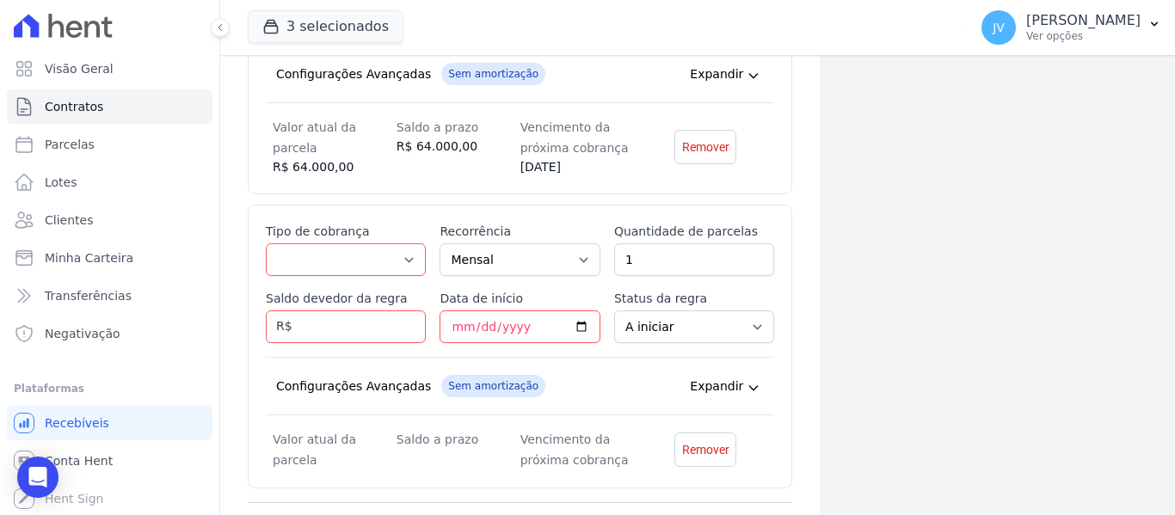
scroll to position [581, 0]
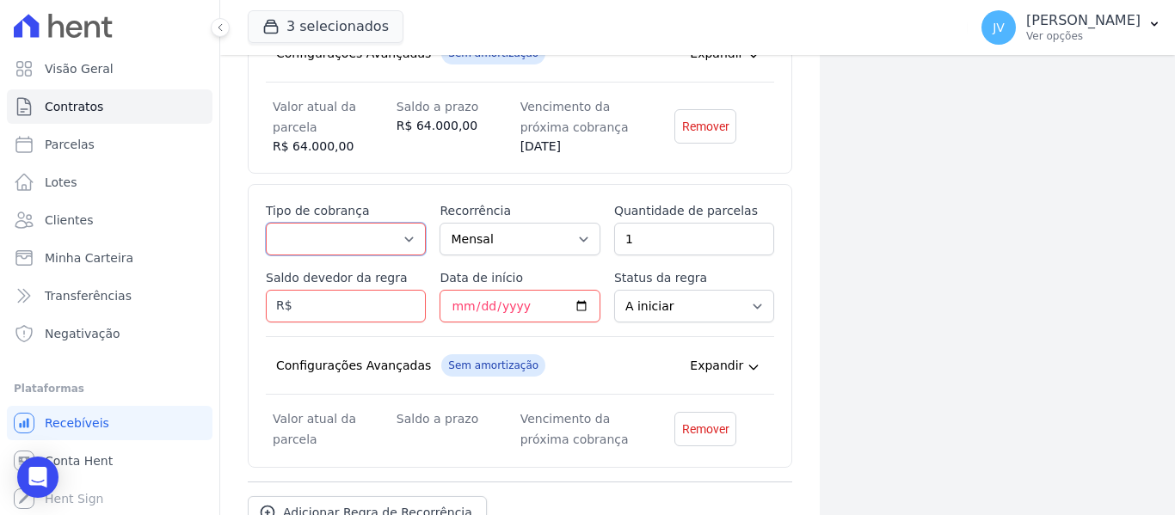
click at [397, 246] on select "Parcela Normal Entrada Sinal Intercalada Chaves Pré-chaves Pós-chaves Impostos …" at bounding box center [346, 239] width 160 height 33
select select "standard"
click at [266, 223] on select "Parcela Normal Entrada Sinal Intercalada Chaves Pré-chaves Pós-chaves Impostos …" at bounding box center [346, 239] width 160 height 33
click at [624, 236] on input "1" at bounding box center [694, 239] width 160 height 33
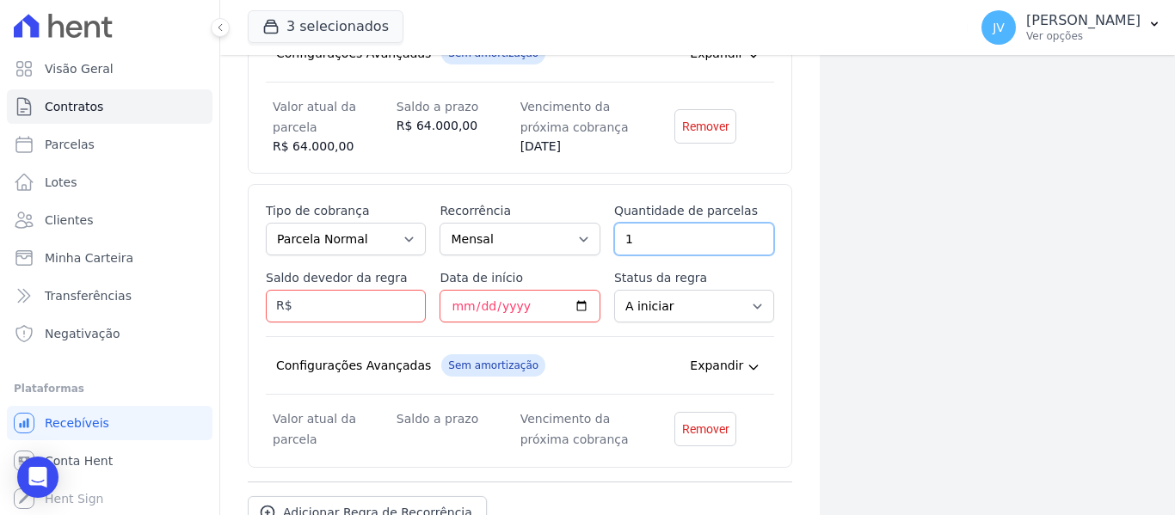
click at [624, 237] on input "1" at bounding box center [694, 239] width 160 height 33
type input "2"
click at [387, 308] on input "Saldo devedor da regra" at bounding box center [346, 306] width 160 height 33
type input "430"
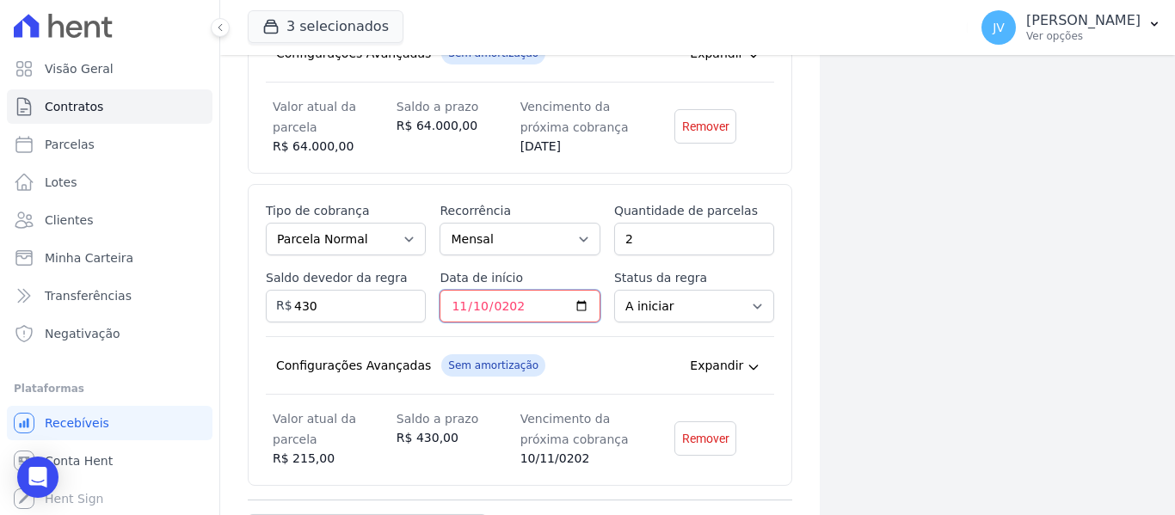
type input "2025-11-10"
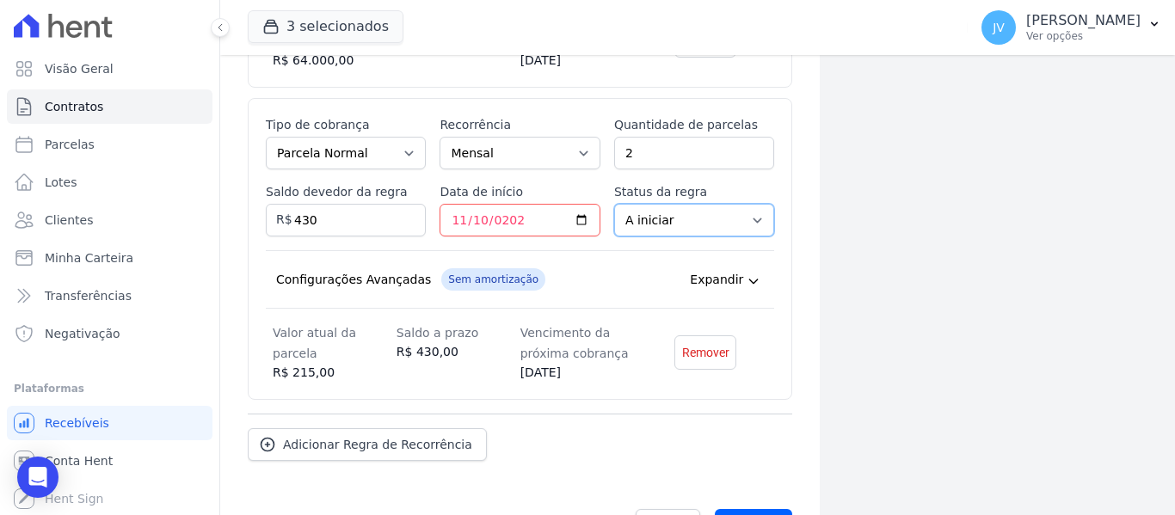
scroll to position [722, 0]
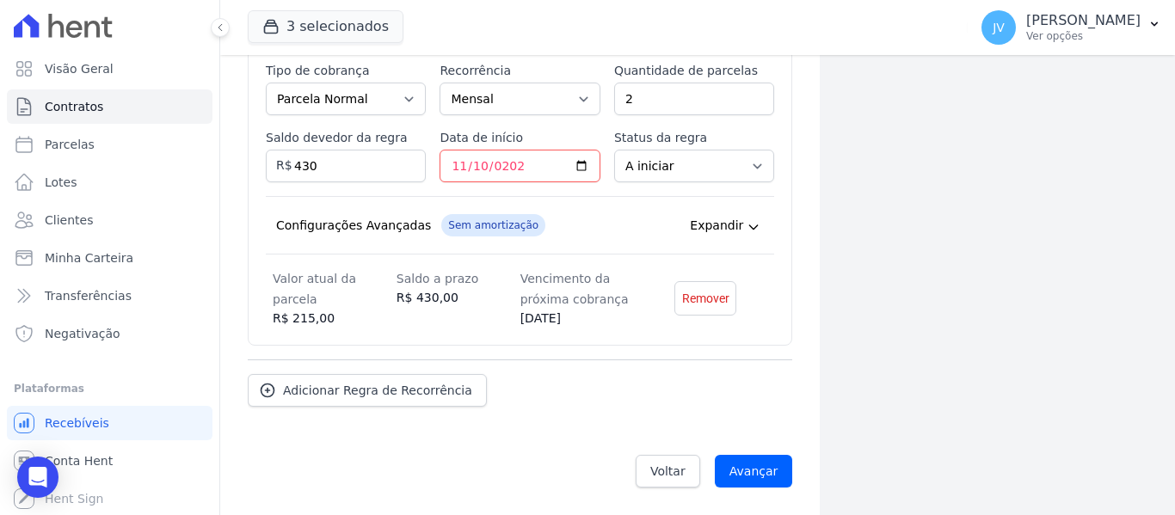
click at [747, 231] on icon at bounding box center [754, 227] width 14 height 14
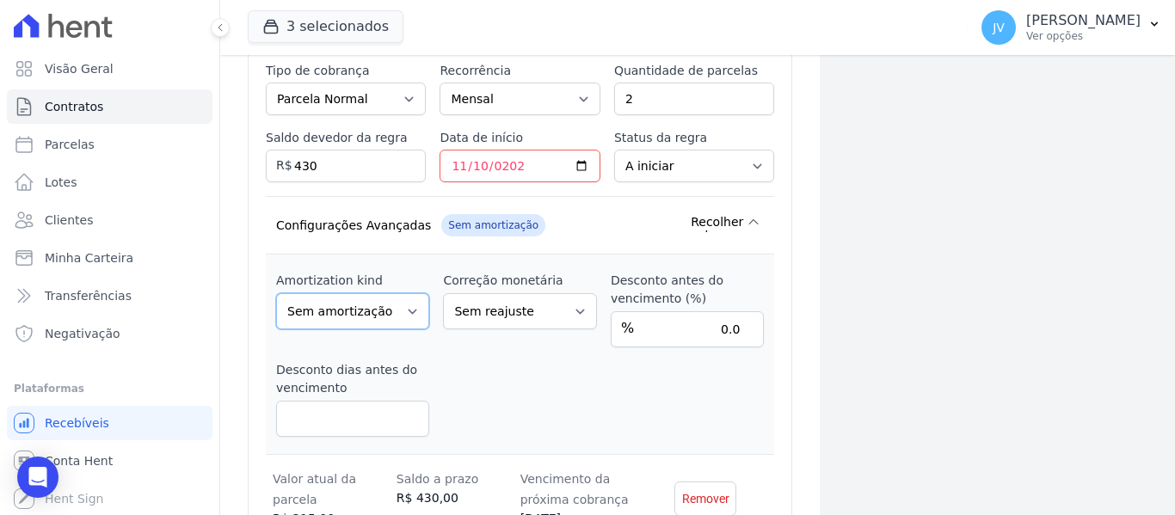
click at [377, 306] on select "Sem amortização Price Sac" at bounding box center [352, 311] width 153 height 36
click at [469, 315] on select "Sem reajuste Média dos últimos 12 meses acumulado de INCCM Média dos últimos 12…" at bounding box center [519, 311] width 153 height 36
select select "inccdi"
click at [443, 293] on select "Sem reajuste Média dos últimos 12 meses acumulado de INCCM Média dos últimos 12…" at bounding box center [519, 311] width 153 height 36
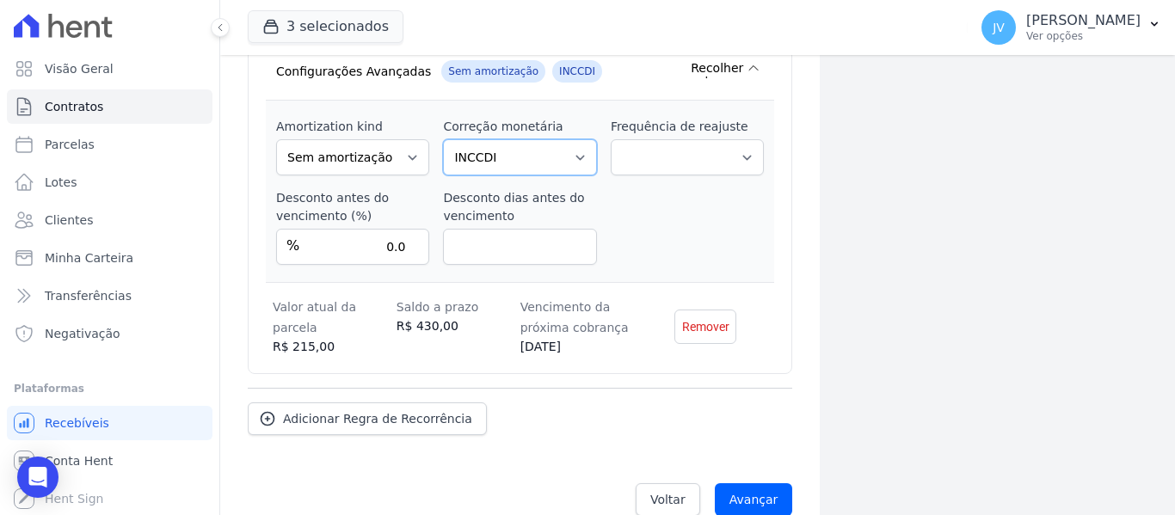
scroll to position [904, 0]
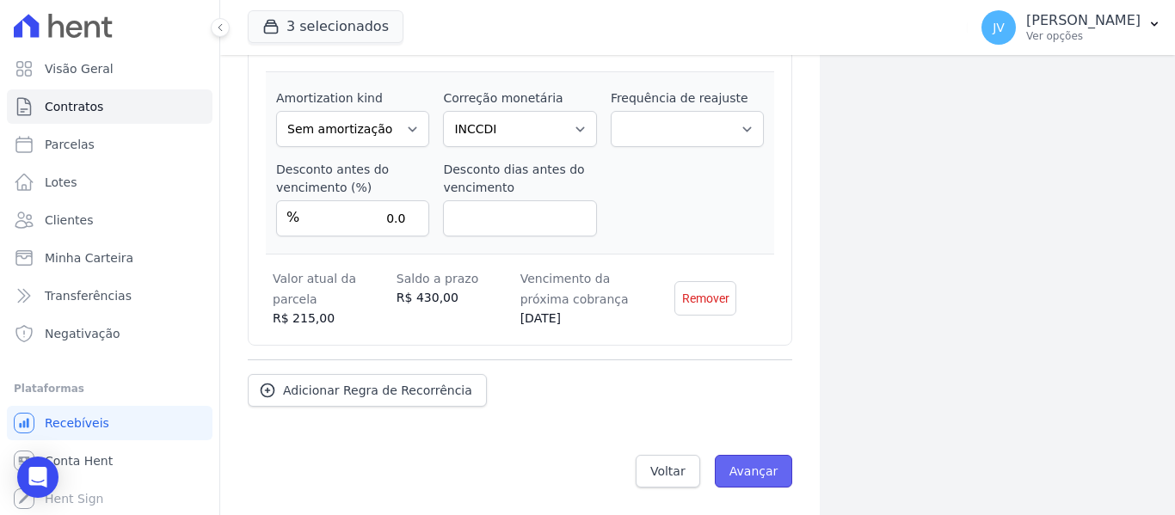
click at [762, 464] on input "Avançar" at bounding box center [754, 471] width 78 height 33
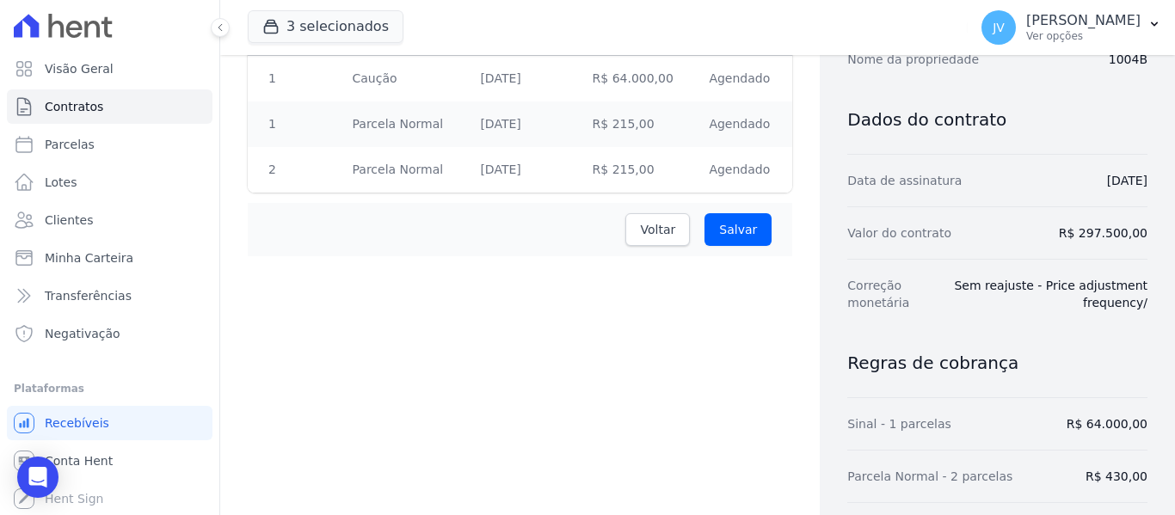
scroll to position [258, 0]
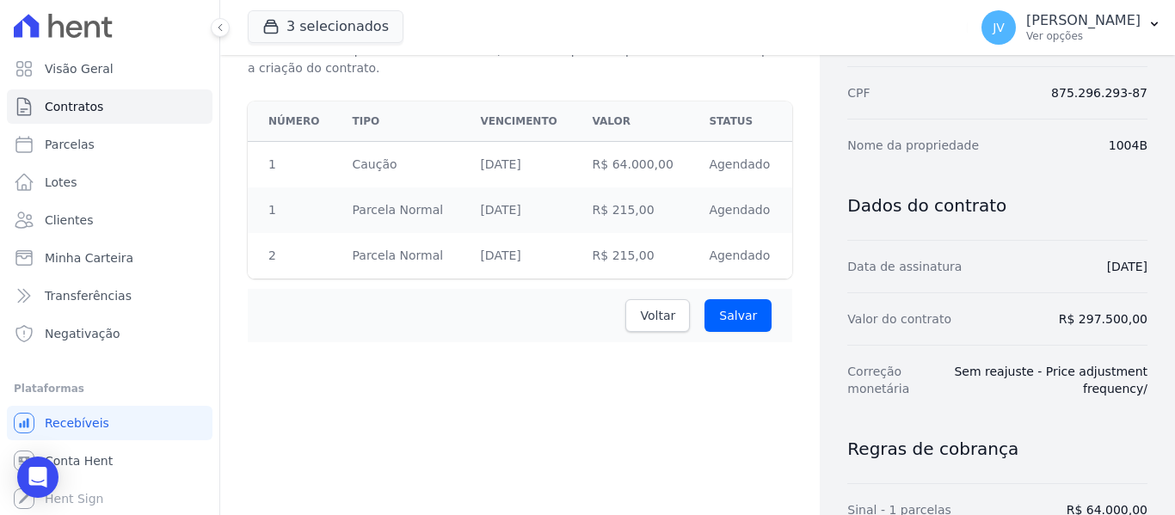
drag, startPoint x: 520, startPoint y: 403, endPoint x: 511, endPoint y: 420, distance: 18.5
click at [518, 406] on div "Contratos Adicionar Contrato Adicionar Contrato Passo 1 Dados cadastrais Passo …" at bounding box center [520, 226] width 600 height 858
click at [732, 323] on input "Salvar" at bounding box center [737, 315] width 67 height 33
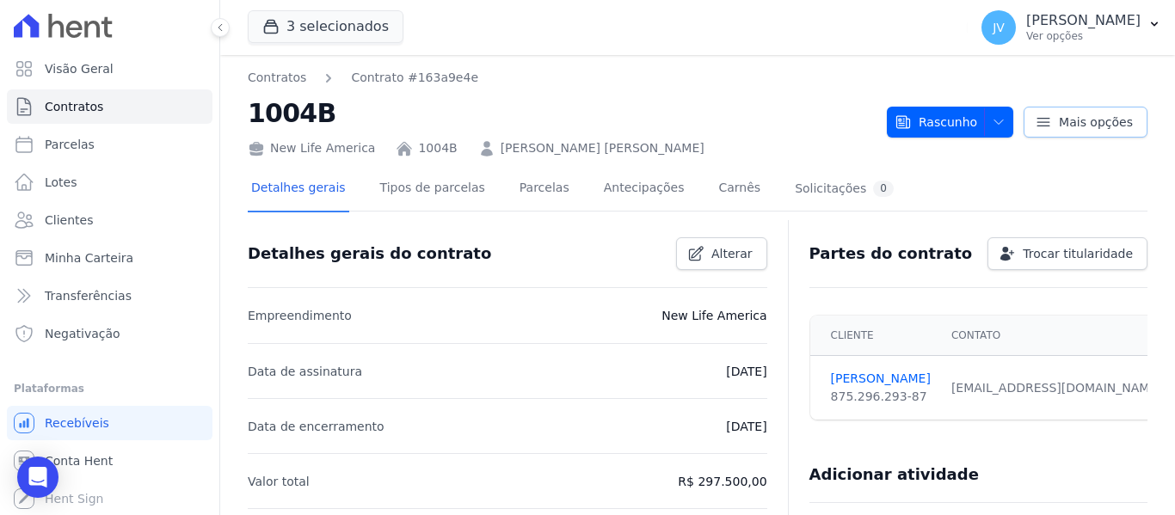
drag, startPoint x: 1016, startPoint y: 114, endPoint x: 1005, endPoint y: 115, distance: 10.5
click at [1024, 114] on link "Mais opções" at bounding box center [1086, 122] width 124 height 31
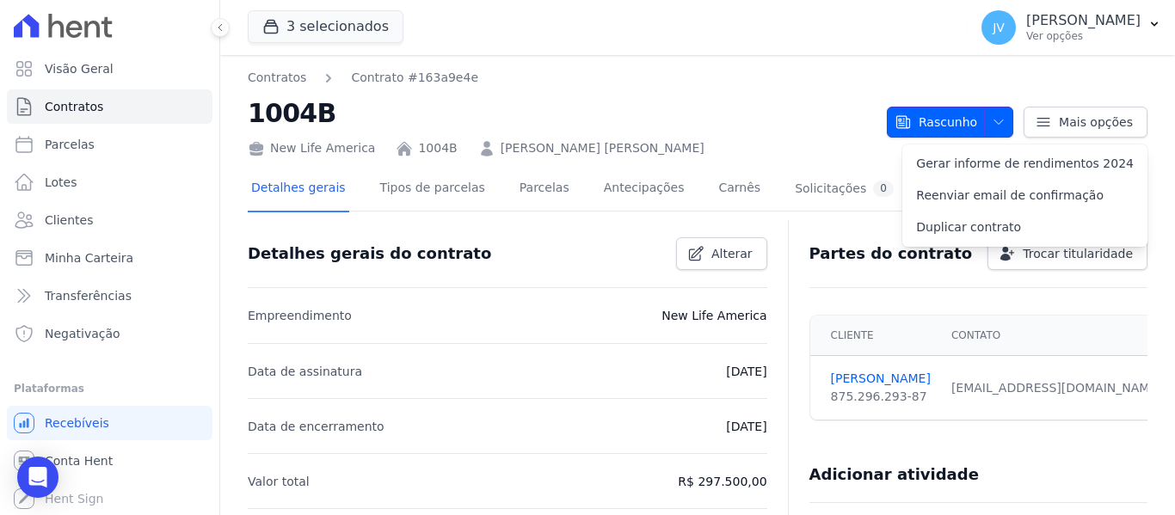
click at [984, 120] on span "button" at bounding box center [995, 122] width 22 height 28
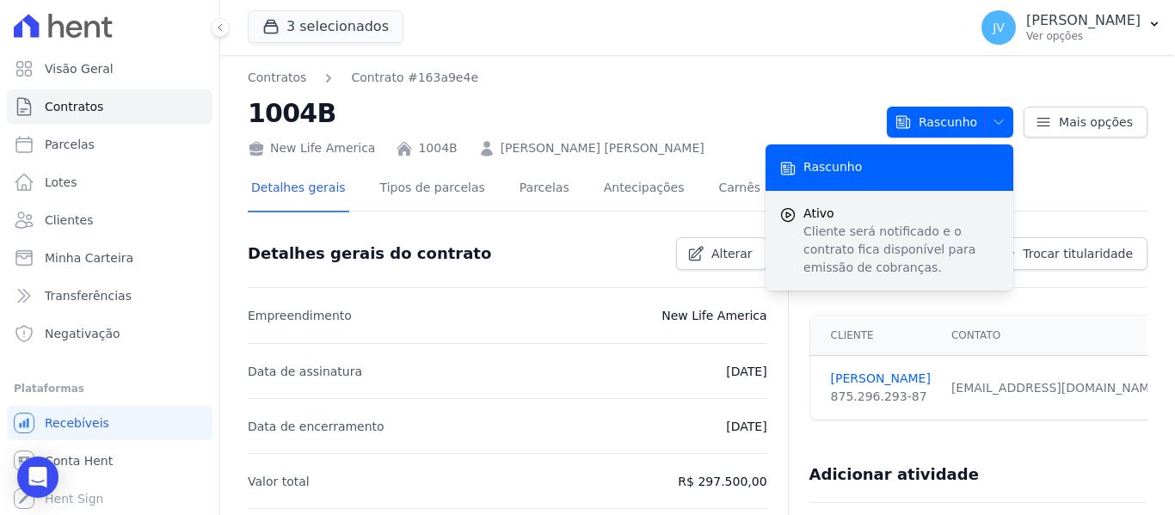
click at [836, 225] on p "Cliente será notificado e o contrato fica disponível para emissão de cobranças." at bounding box center [901, 250] width 196 height 54
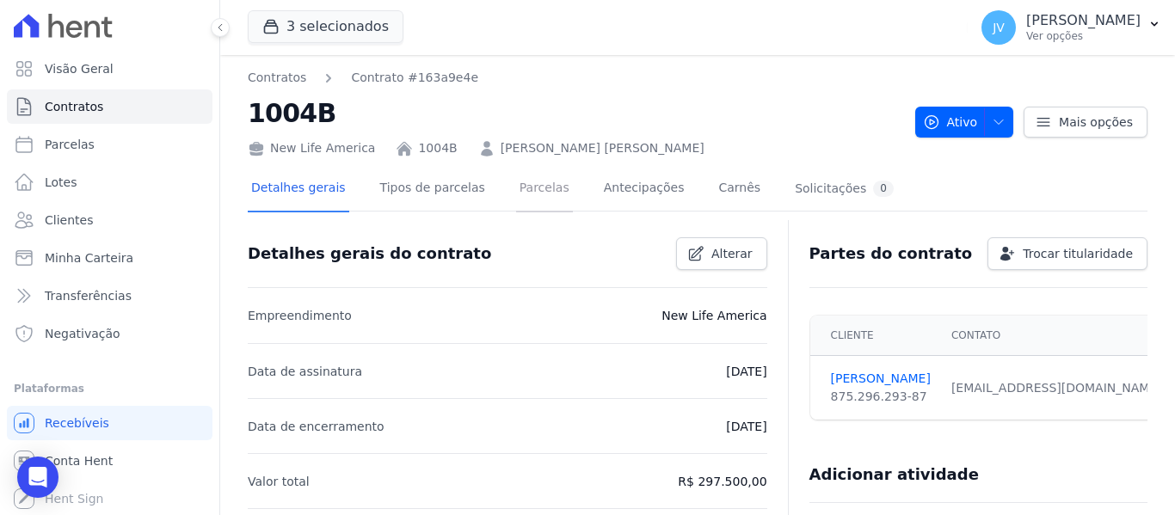
click at [516, 194] on link "Parcelas" at bounding box center [544, 190] width 57 height 46
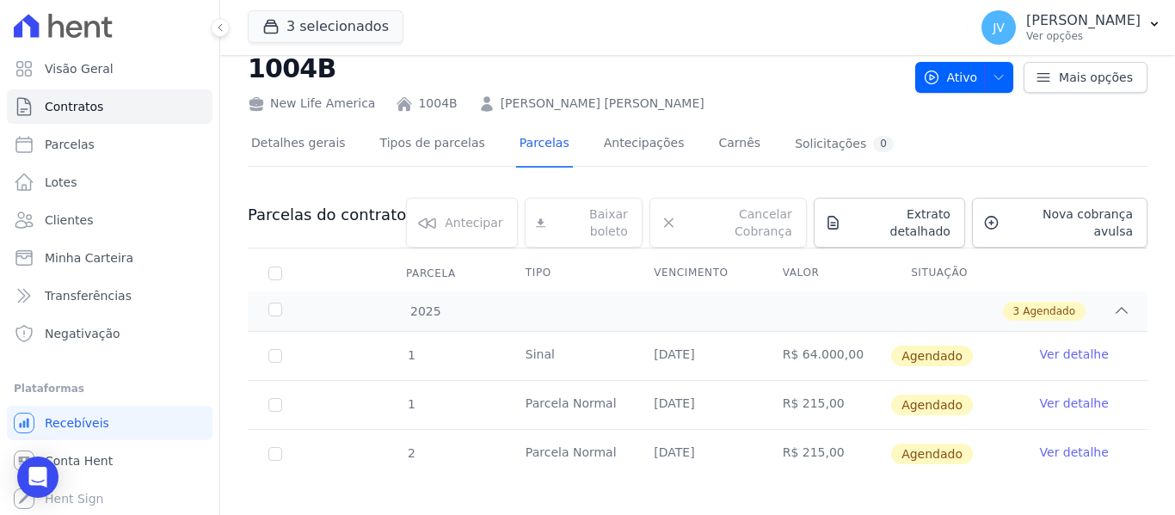
scroll to position [46, 0]
click at [1079, 345] on link "Ver detalhe" at bounding box center [1074, 353] width 69 height 17
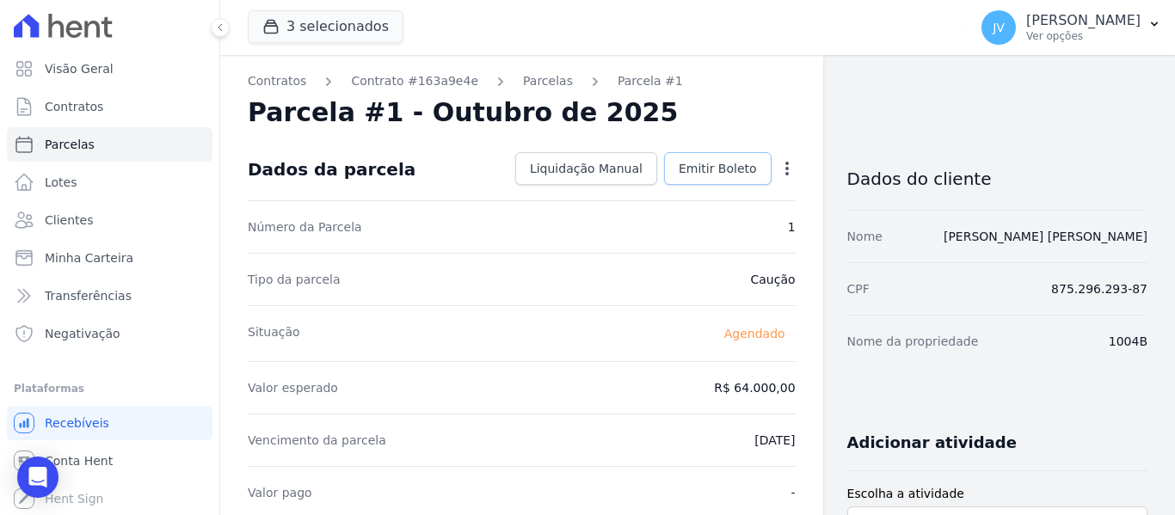
click at [712, 169] on span "Emitir Boleto" at bounding box center [718, 168] width 78 height 17
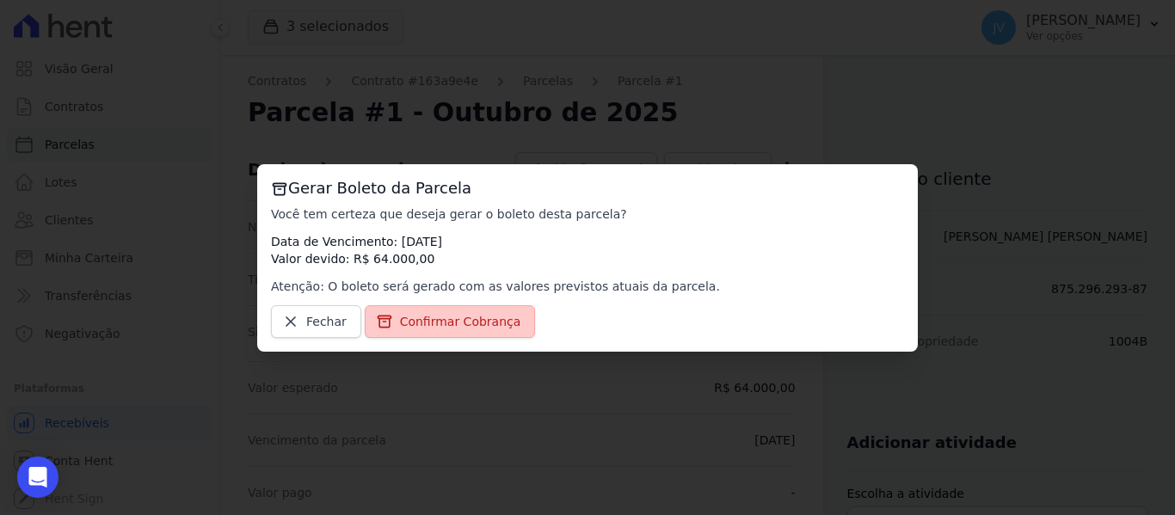
click at [483, 320] on span "Confirmar Cobrança" at bounding box center [460, 321] width 121 height 17
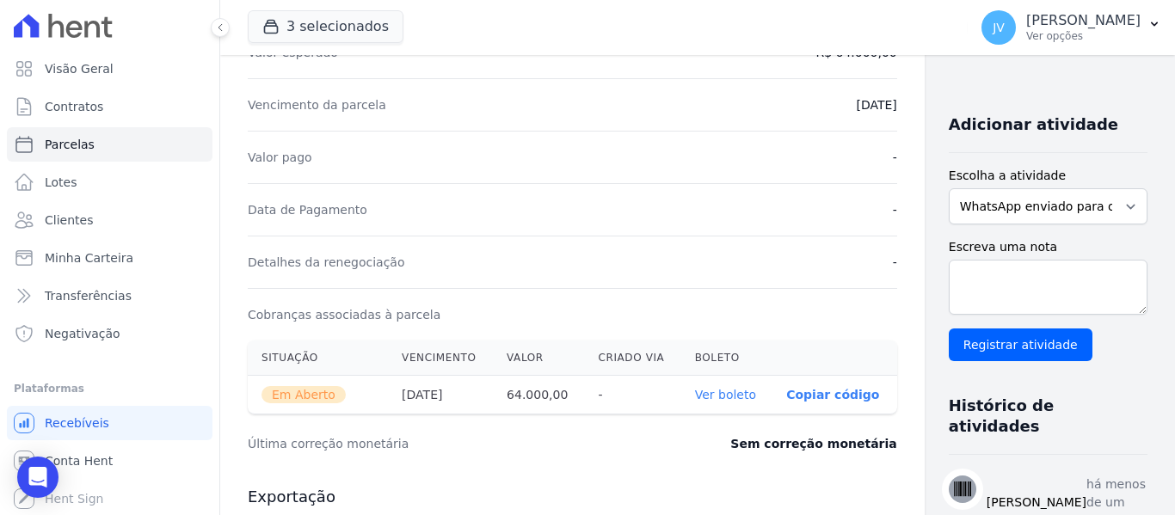
scroll to position [344, 0]
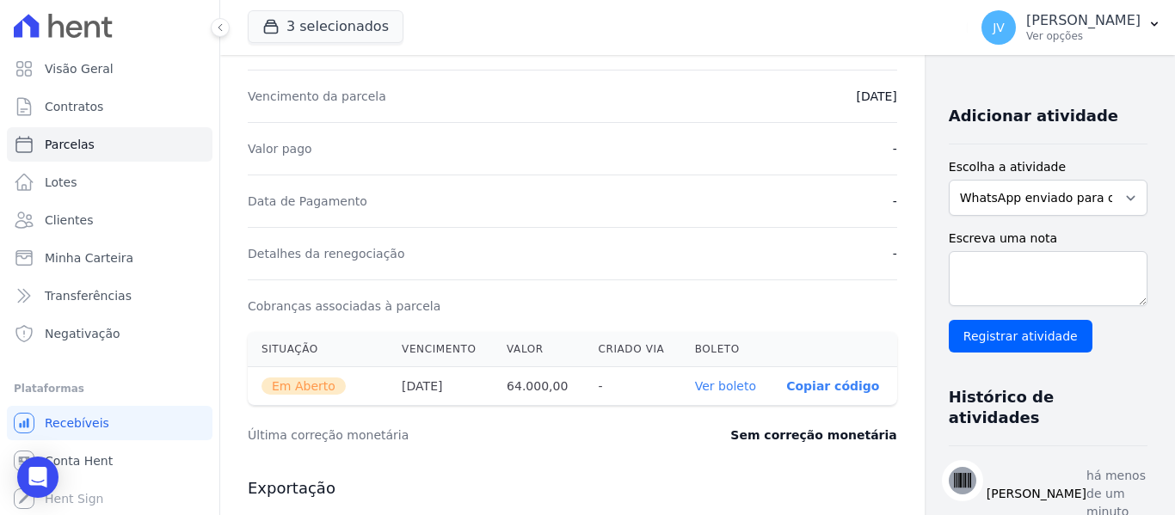
click at [695, 393] on link "Ver boleto" at bounding box center [725, 386] width 61 height 14
